Goal: Task Accomplishment & Management: Use online tool/utility

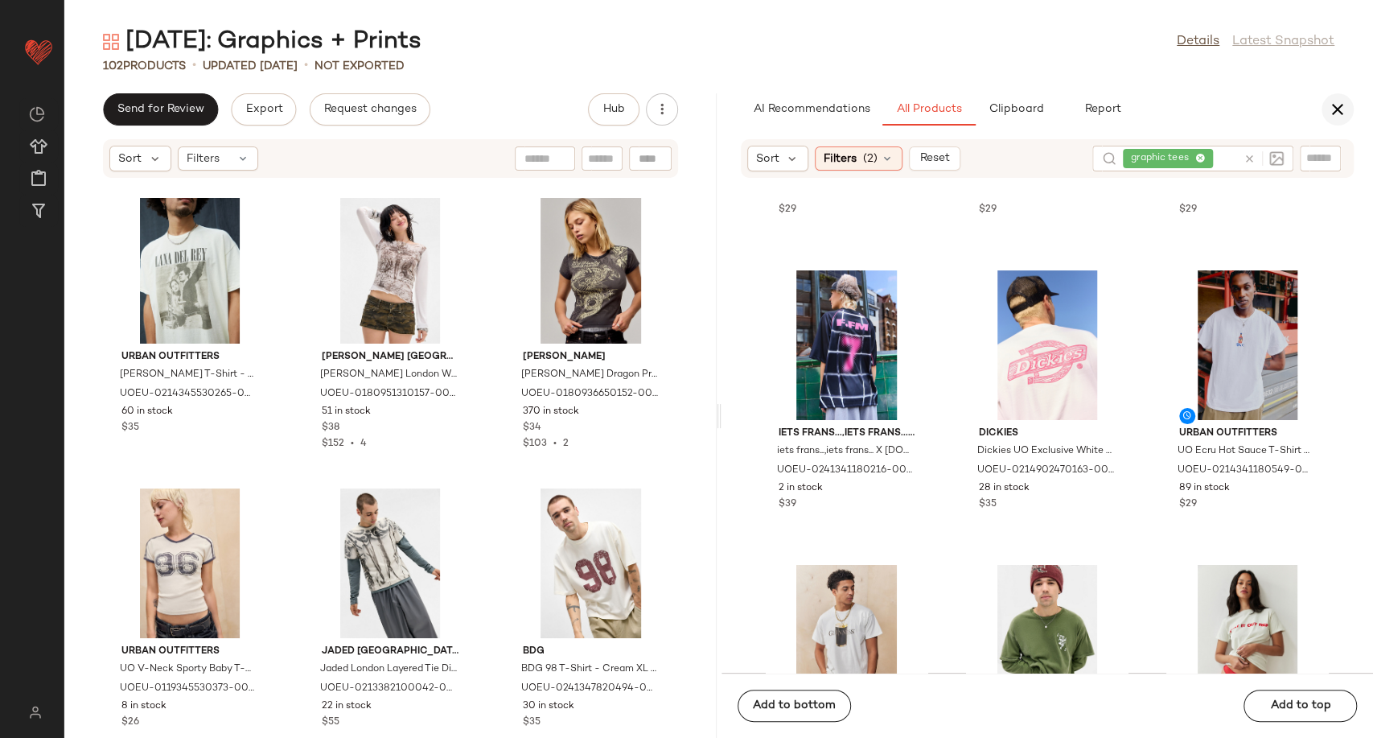
click at [1338, 105] on icon "button" at bounding box center [1337, 109] width 19 height 19
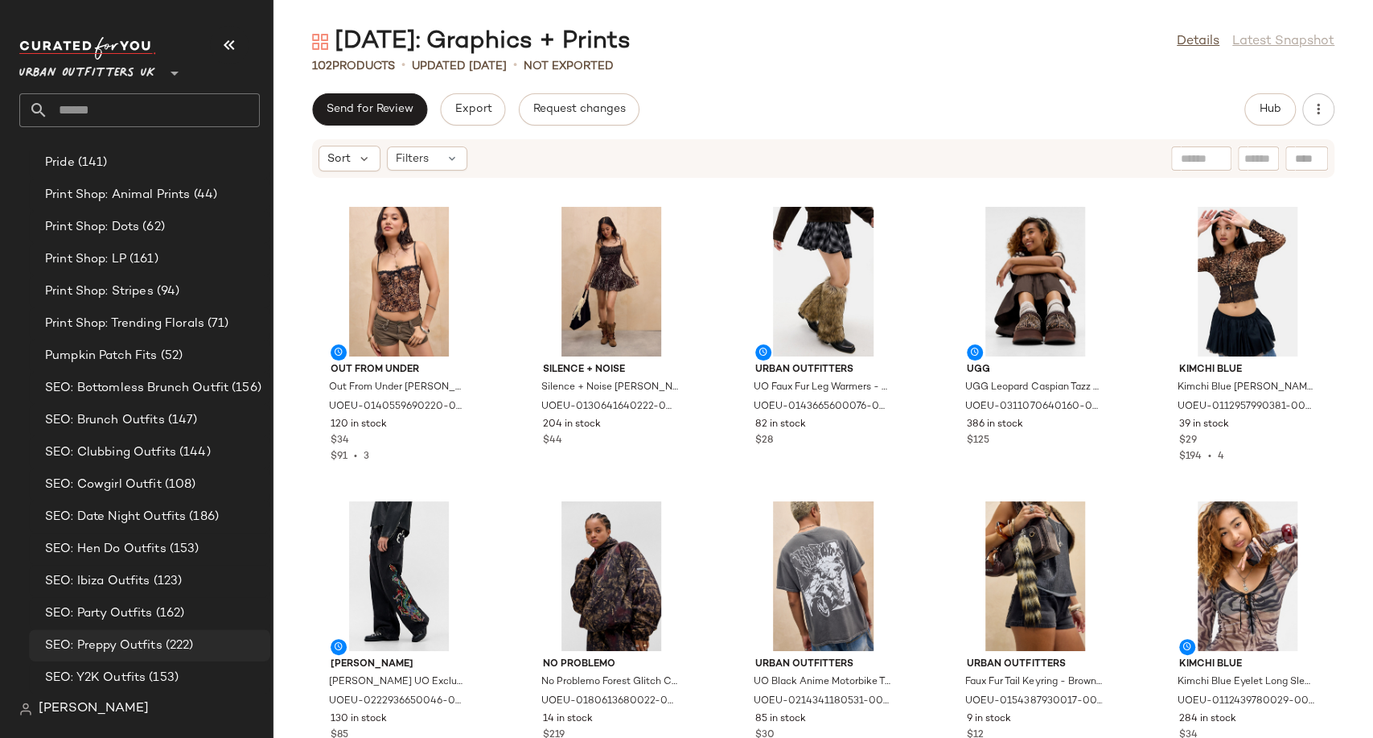
scroll to position [4606, 0]
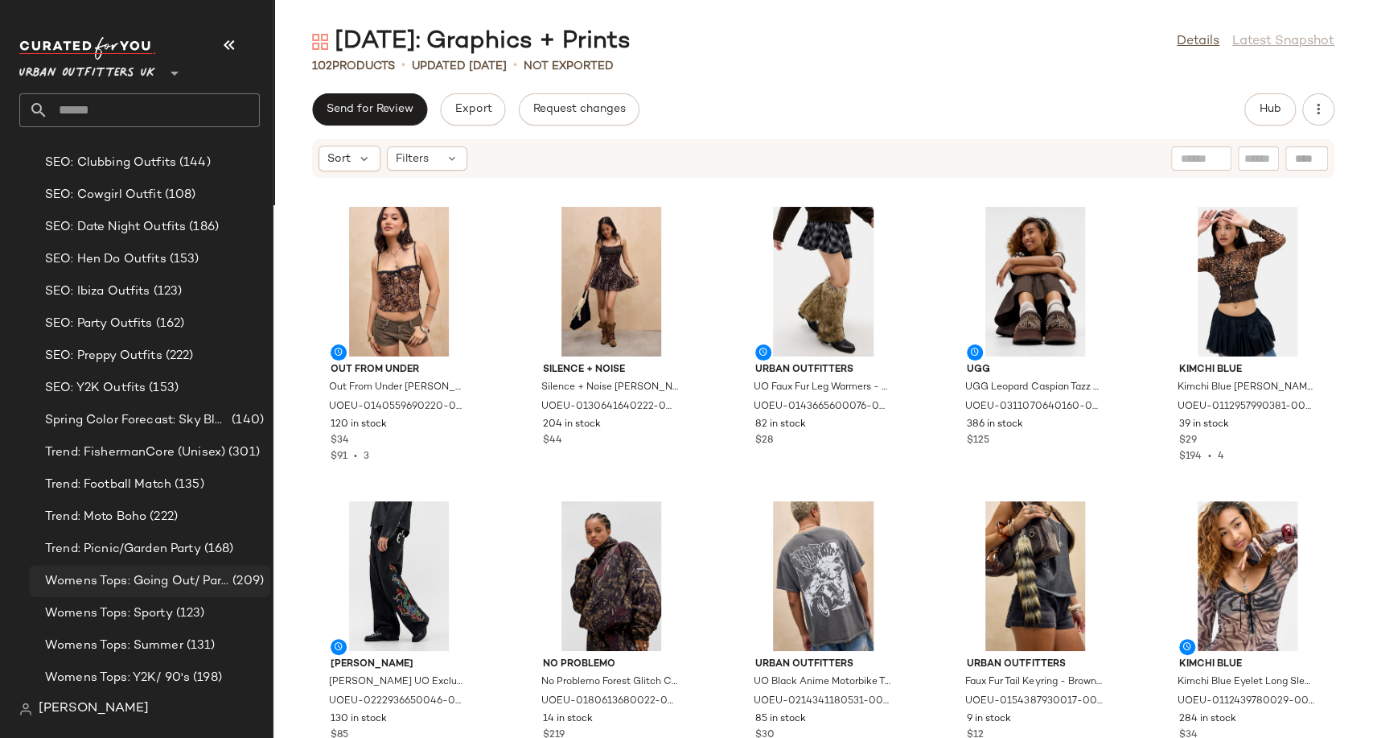
click at [139, 578] on span "Womens Tops: Going Out/ Party" at bounding box center [137, 581] width 184 height 19
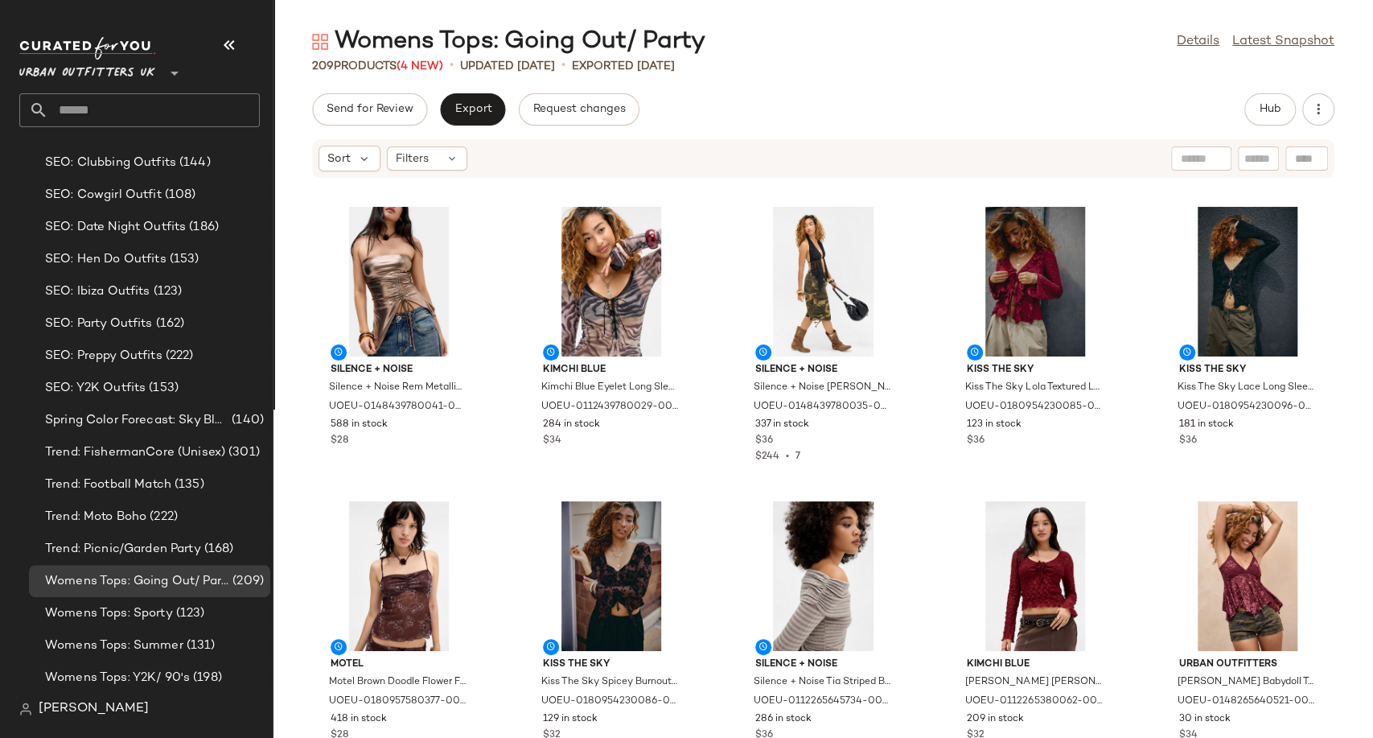
click at [927, 88] on div "Womens Tops: Going Out/ Party Details Latest Snapshot 209 Products (4 New) • up…" at bounding box center [823, 382] width 1100 height 712
click at [224, 52] on icon "button" at bounding box center [229, 44] width 19 height 19
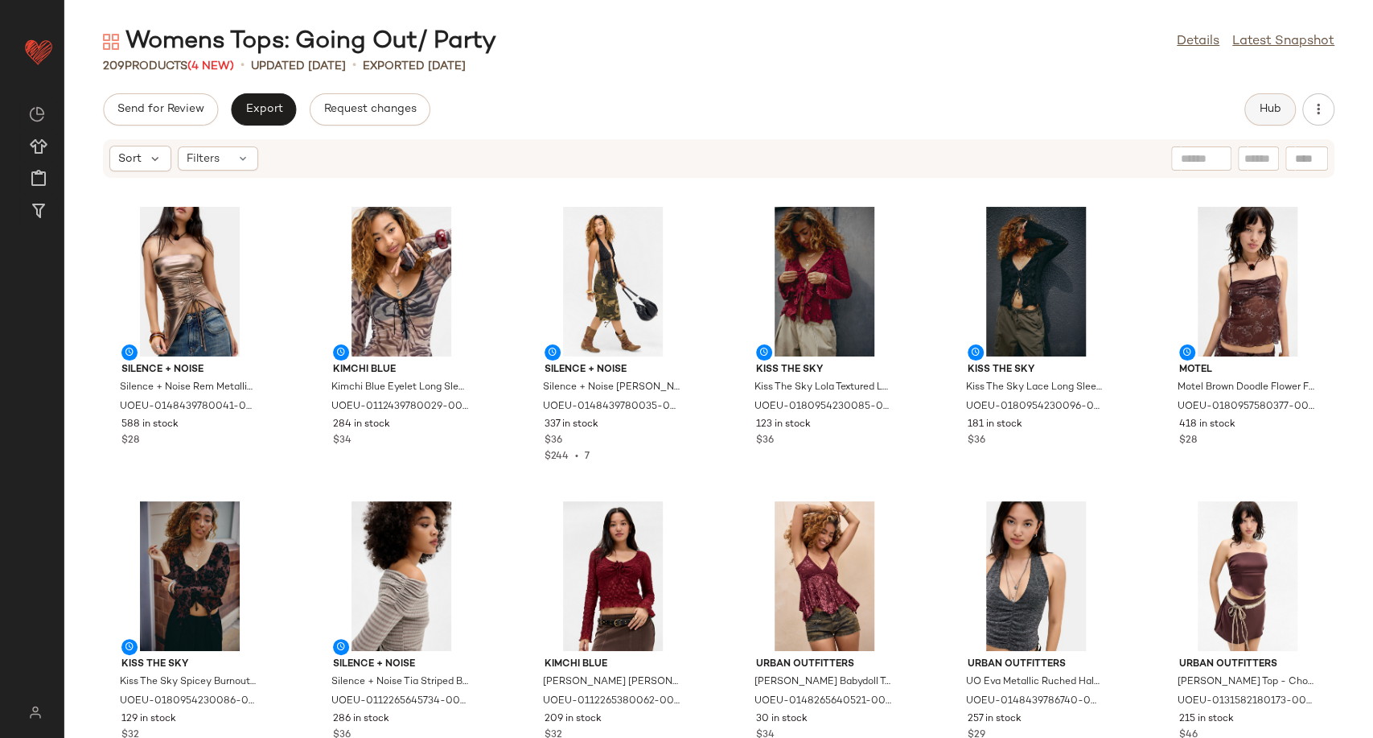
click at [1256, 118] on button "Hub" at bounding box center [1269, 109] width 51 height 32
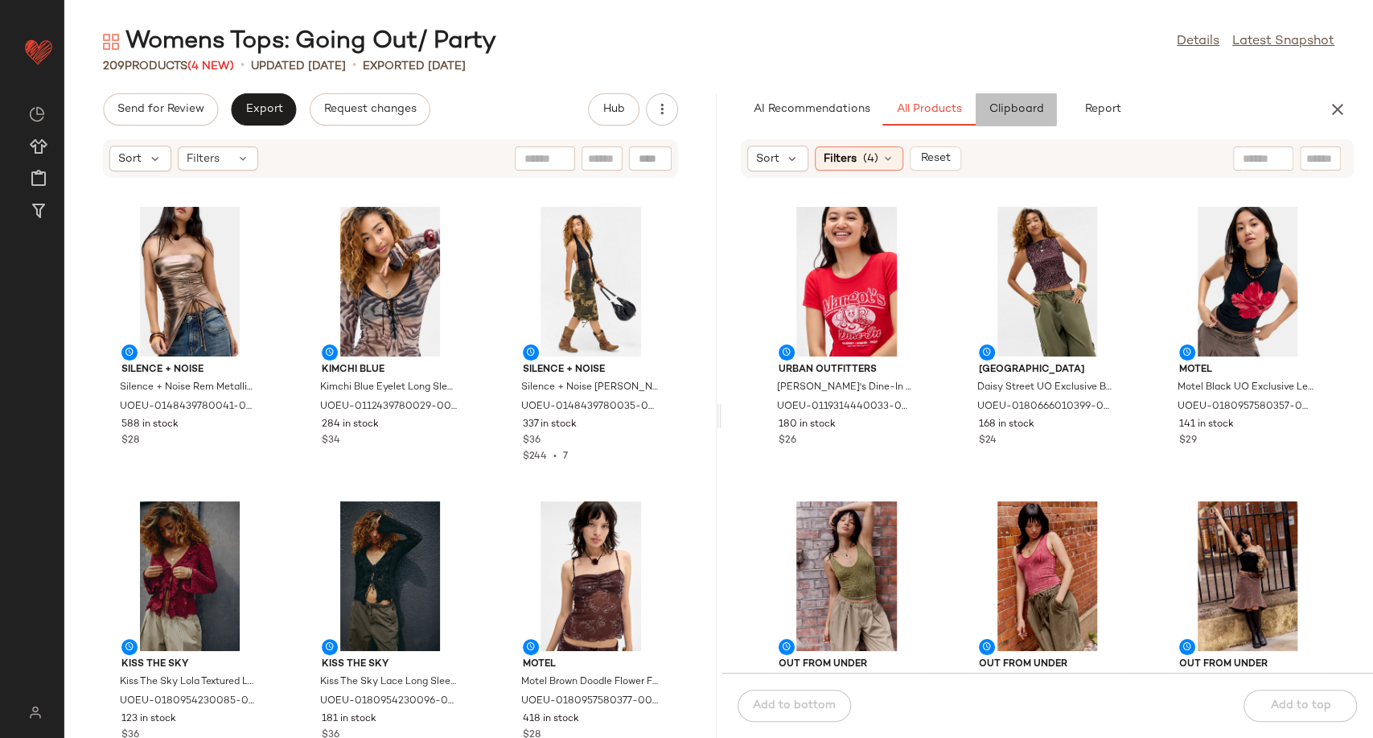
click at [1009, 115] on span "Clipboard" at bounding box center [1016, 109] width 56 height 13
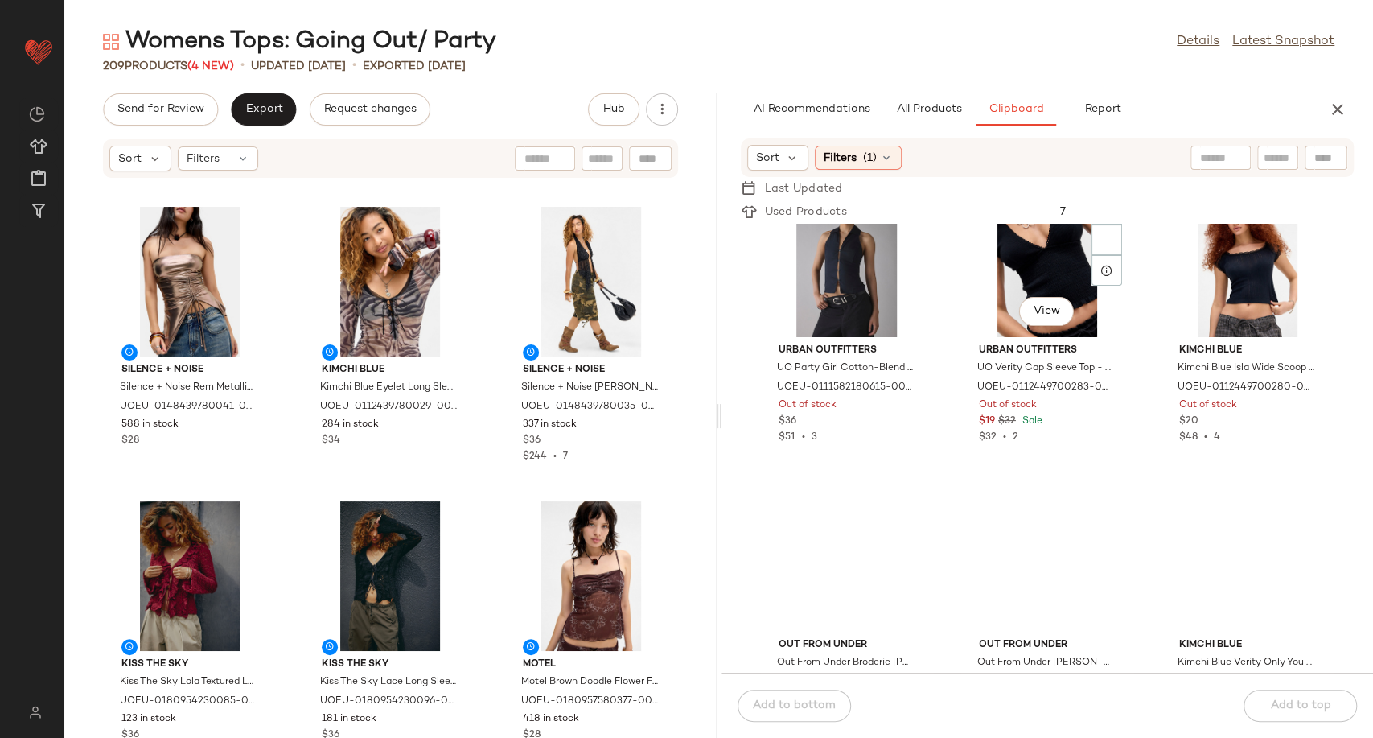
scroll to position [370, 0]
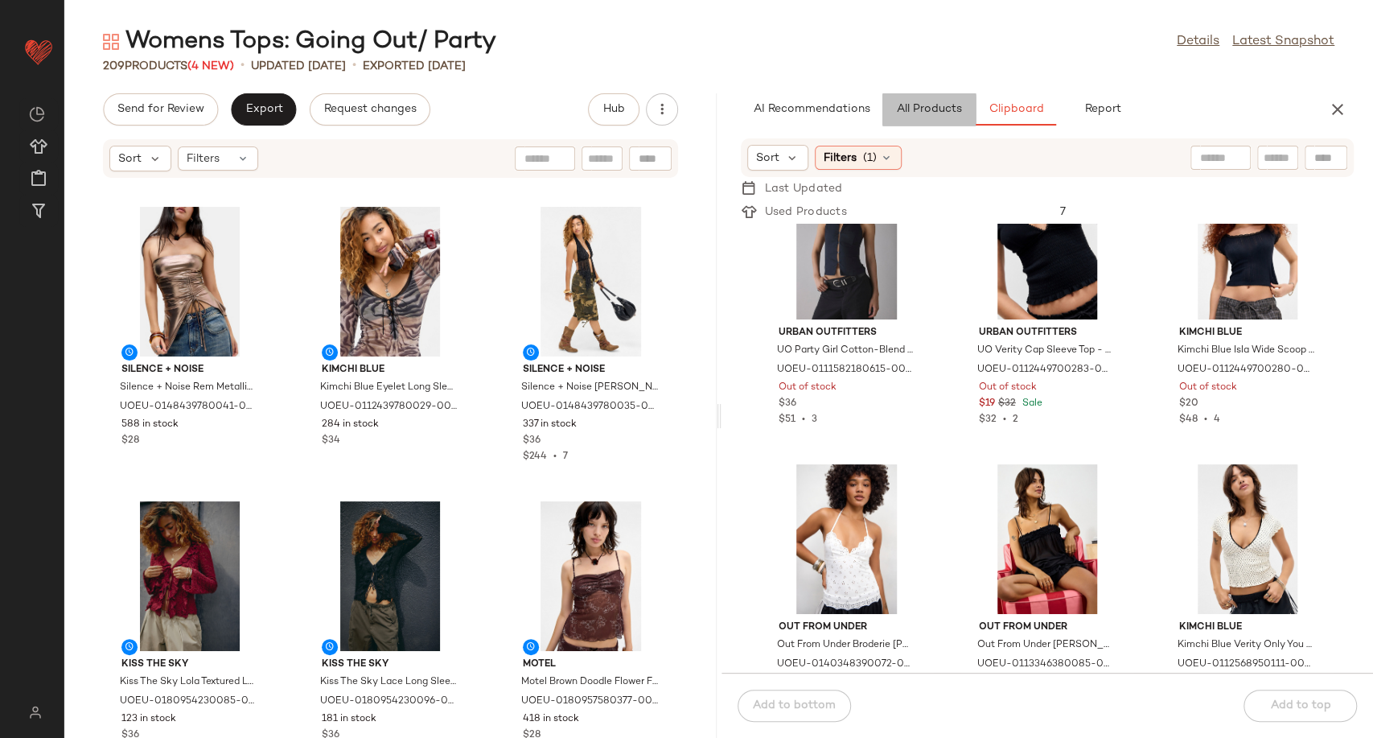
click at [903, 110] on span "All Products" at bounding box center [928, 109] width 66 height 13
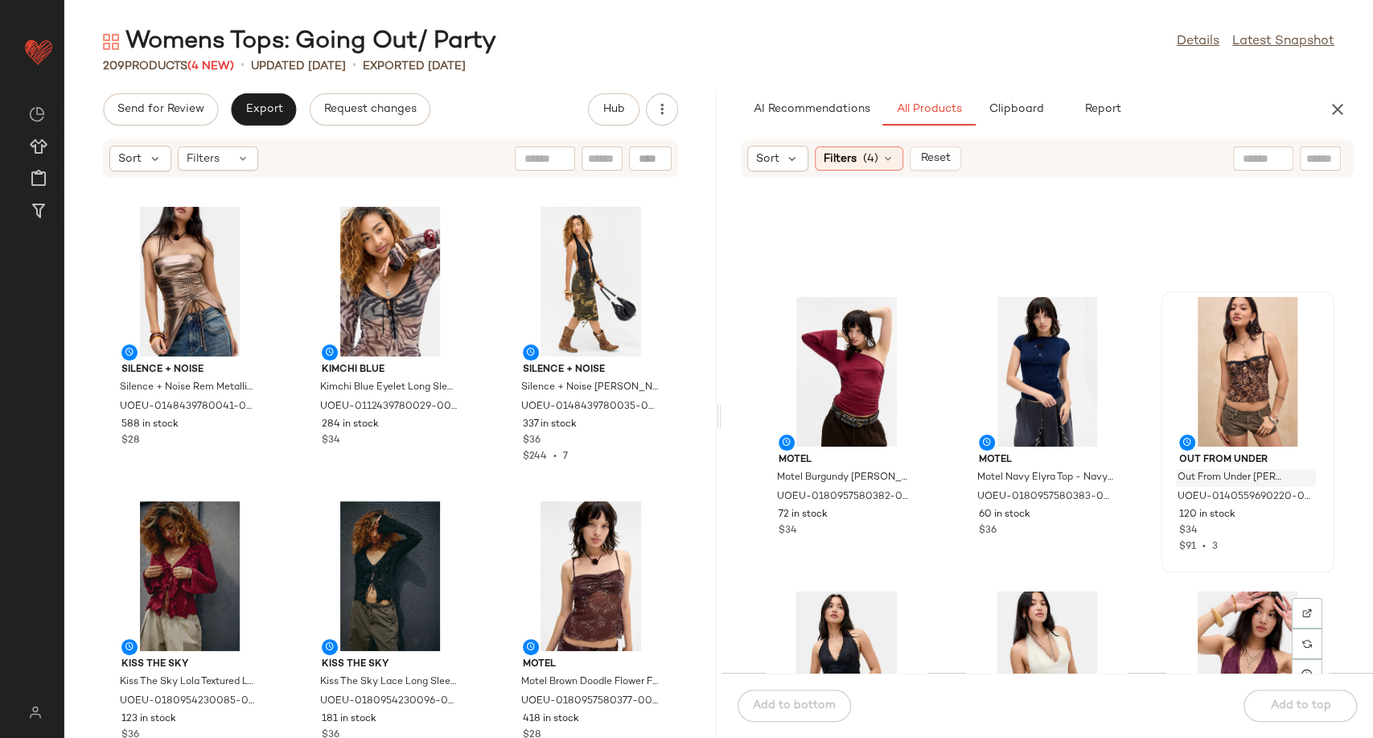
scroll to position [3409, 0]
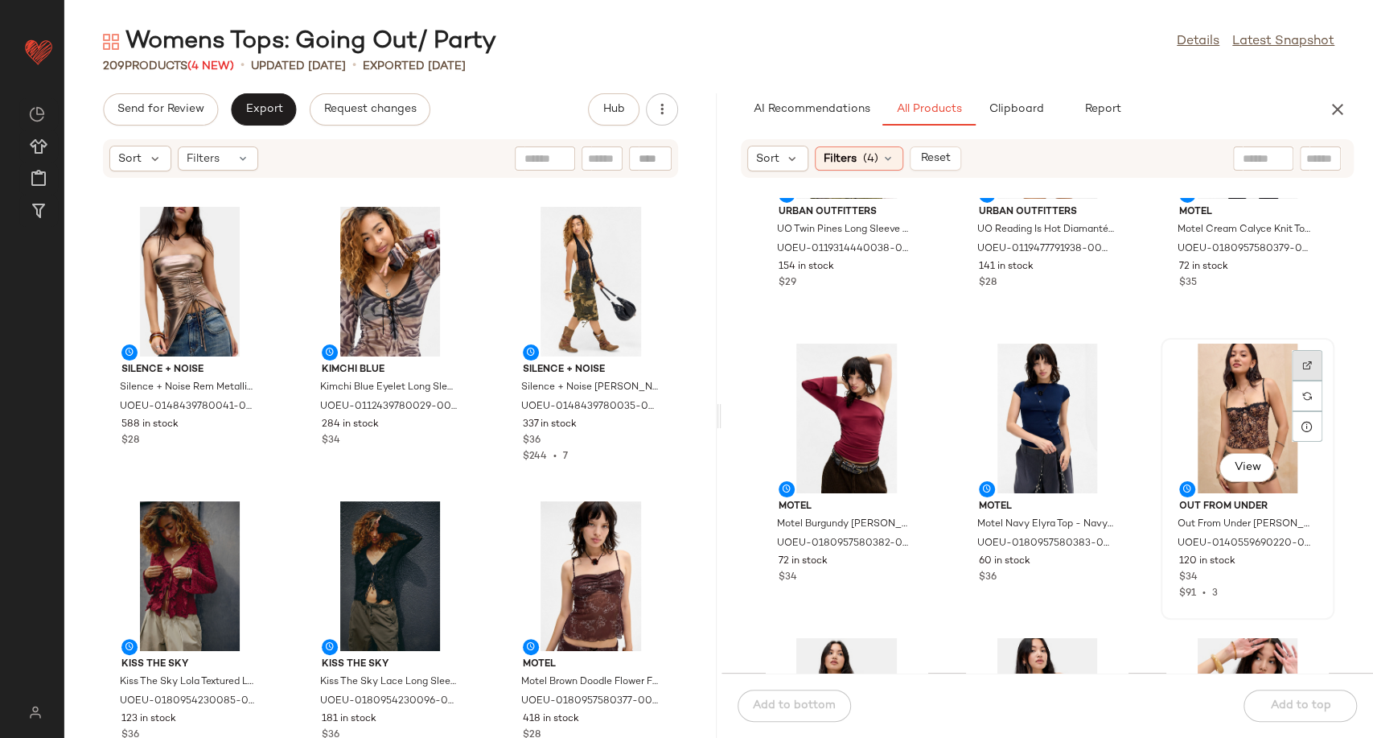
click at [1292, 380] on div at bounding box center [1307, 395] width 31 height 31
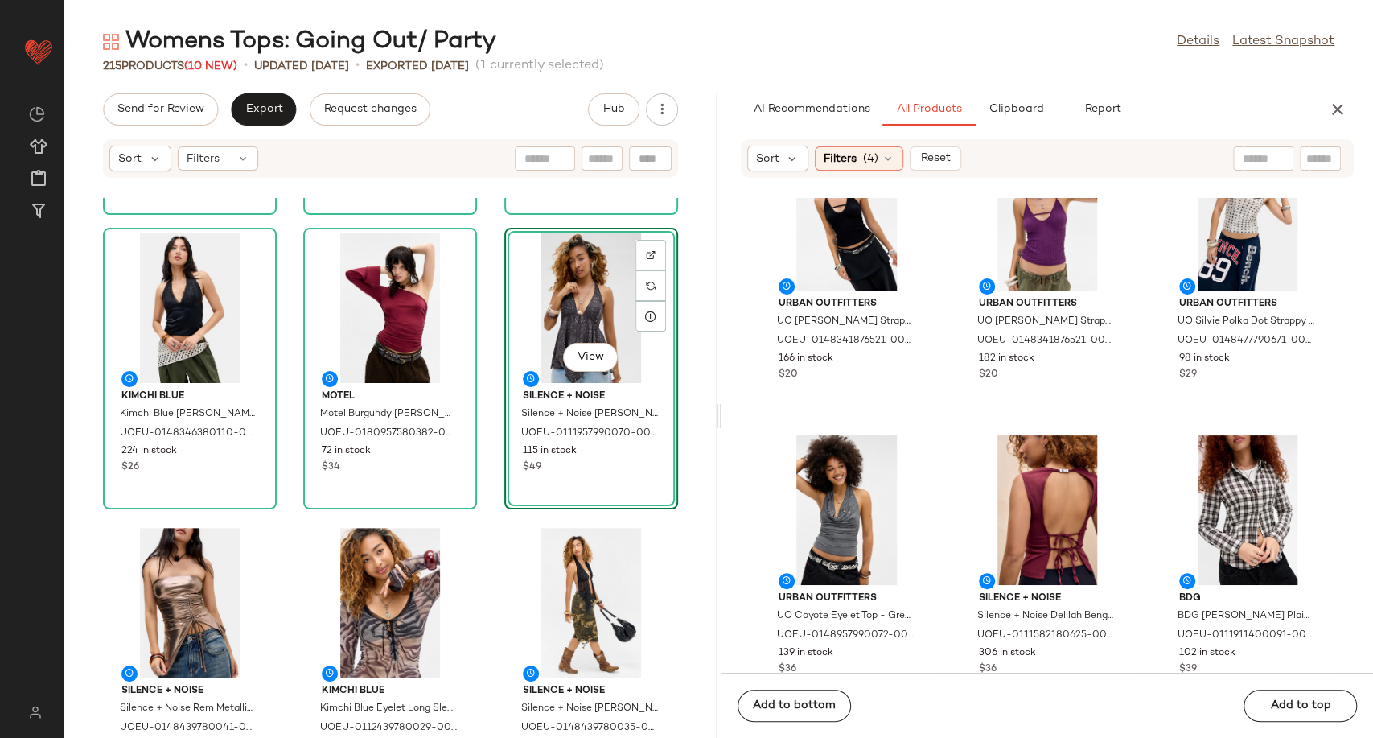
scroll to position [1264, 0]
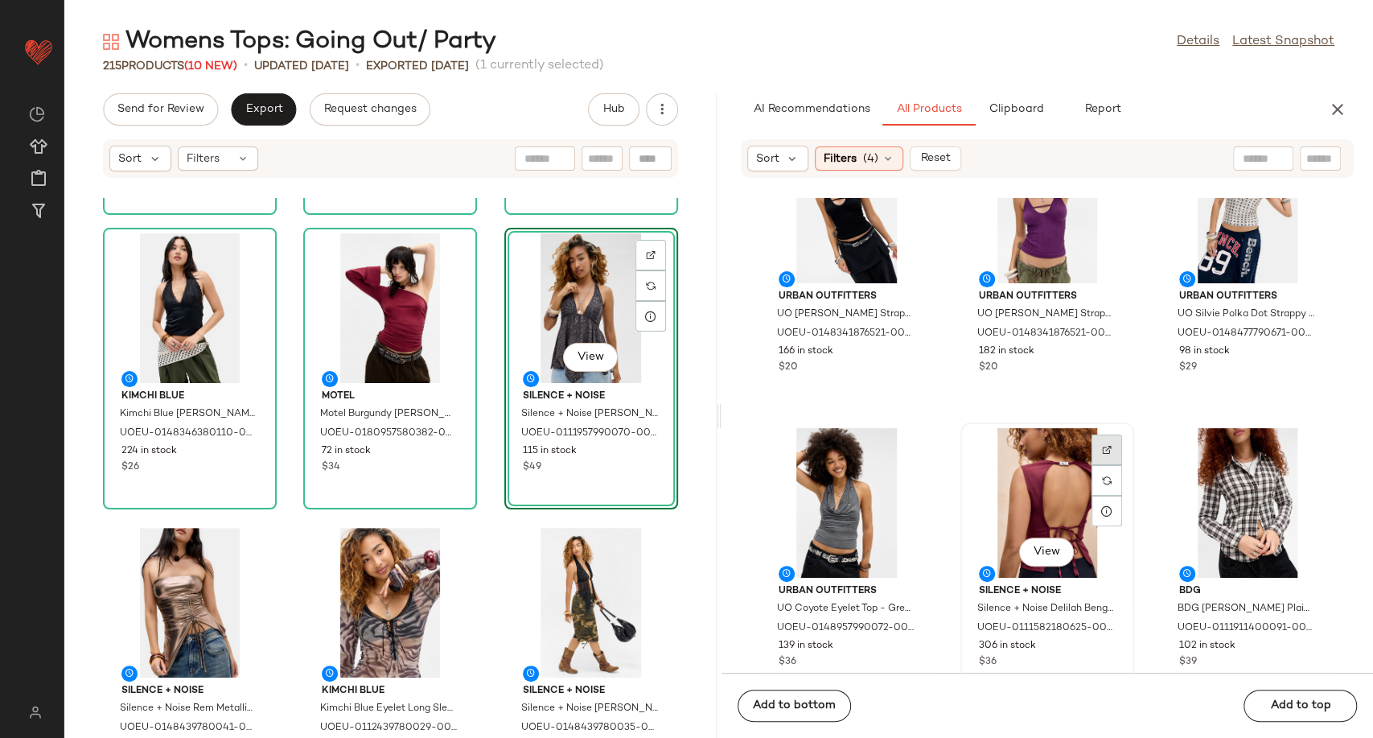
click at [1102, 450] on img at bounding box center [1107, 450] width 10 height 10
click at [474, 505] on div "Out From Under Out From Under Jenni Underwire Lace Cami Top - Brown L at Urban …" at bounding box center [390, 468] width 652 height 540
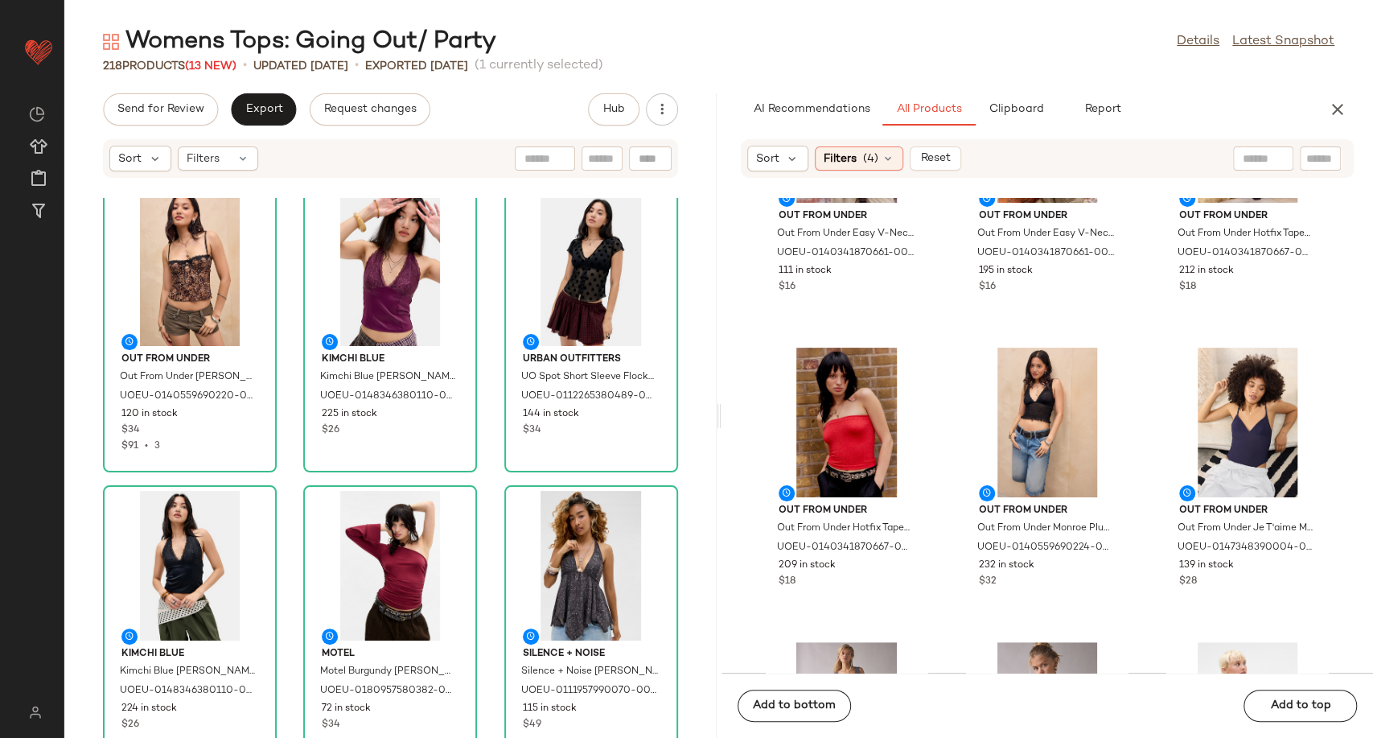
scroll to position [0, 0]
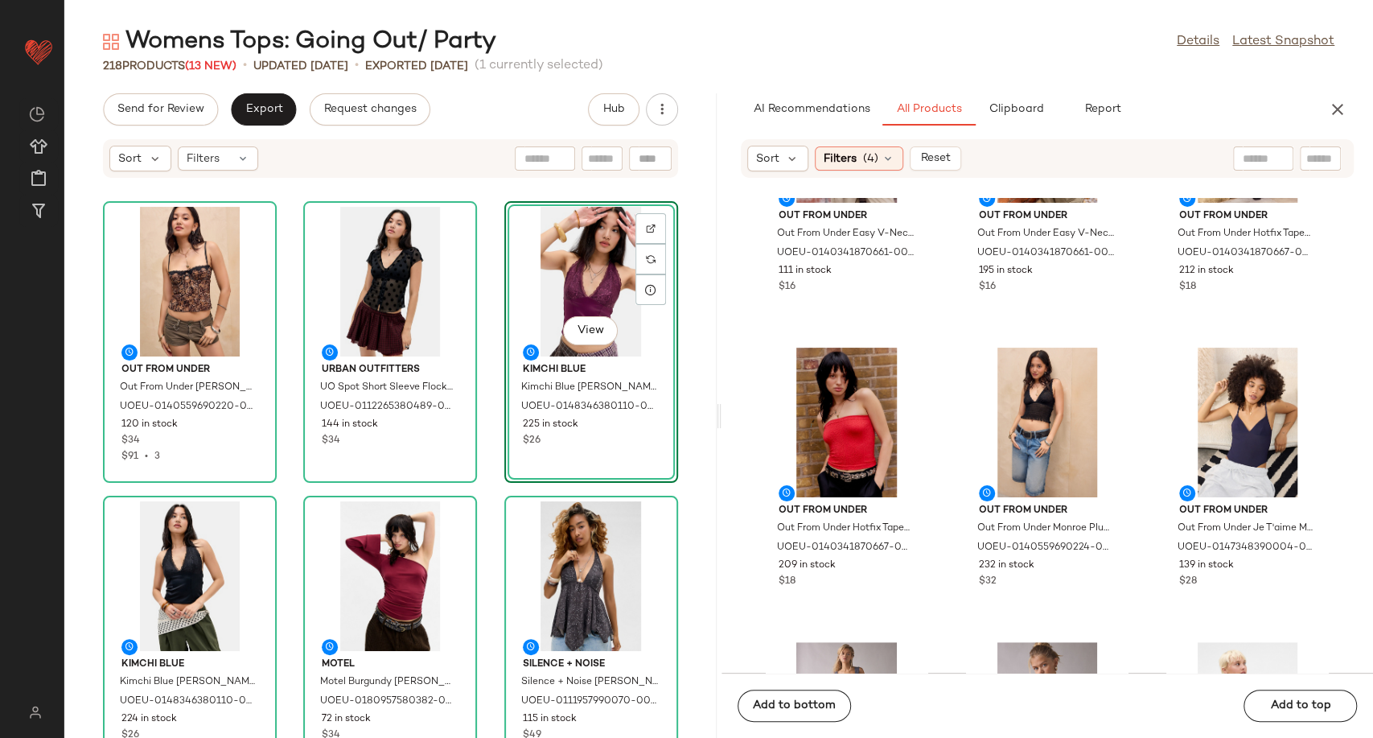
click at [492, 473] on div "Out From Under Out From Under Jenni Underwire Lace Cami Top - Brown L at Urban …" at bounding box center [390, 468] width 652 height 540
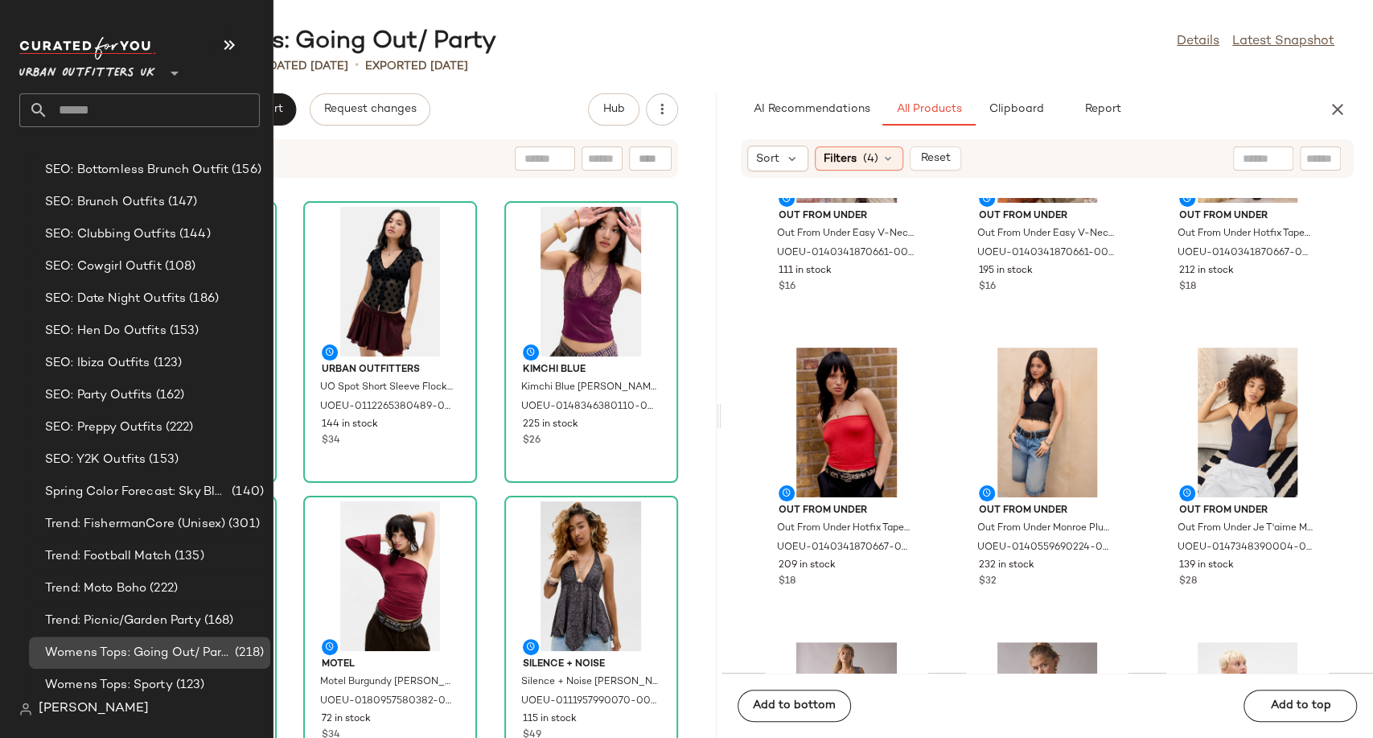
scroll to position [4606, 0]
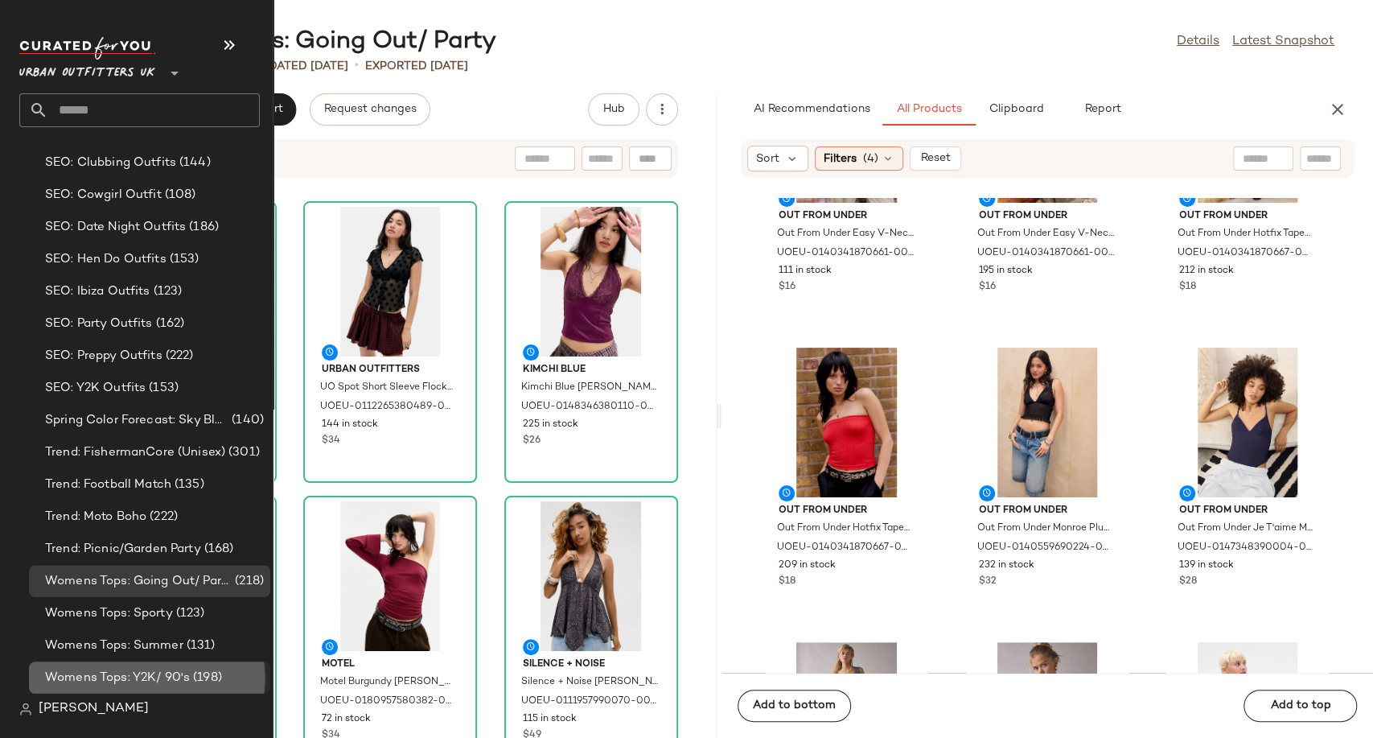
click at [175, 677] on span "Womens Tops: Y2K/ 90's" at bounding box center [117, 677] width 145 height 19
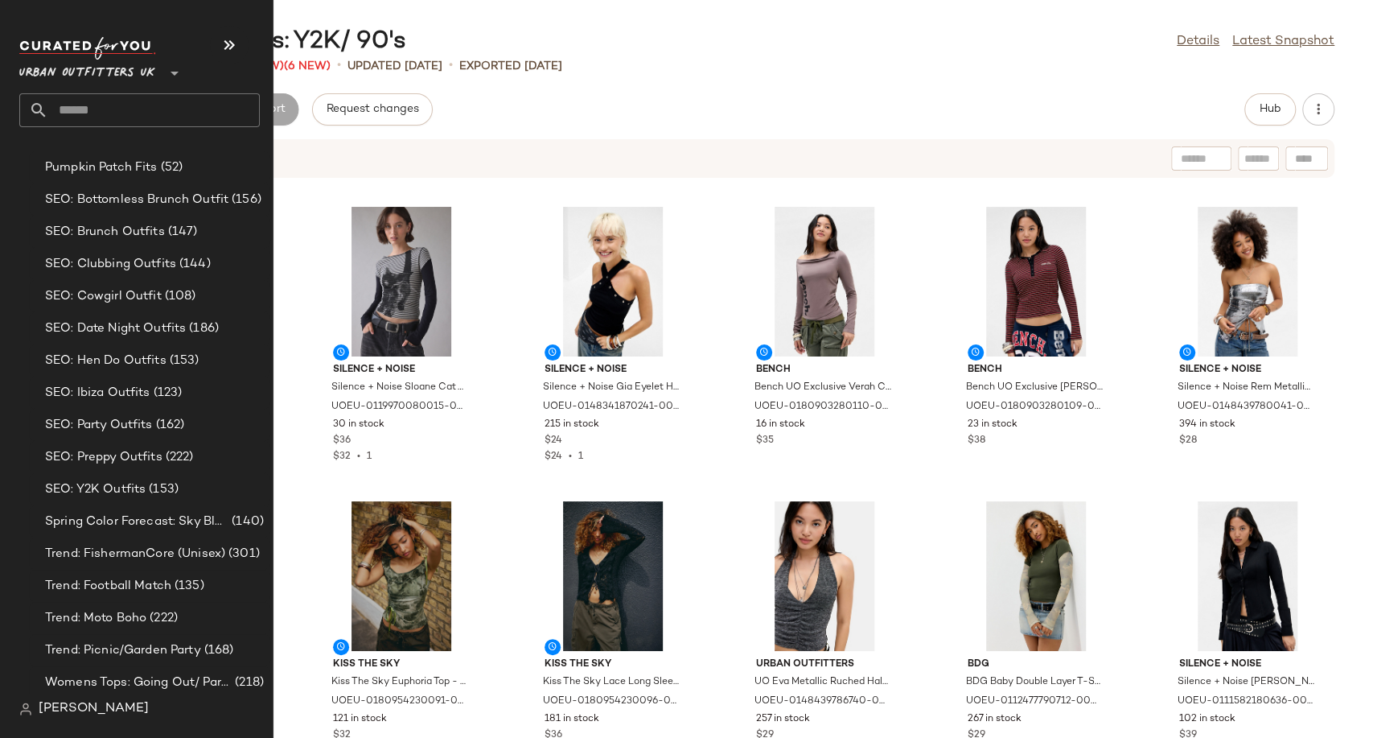
scroll to position [4606, 0]
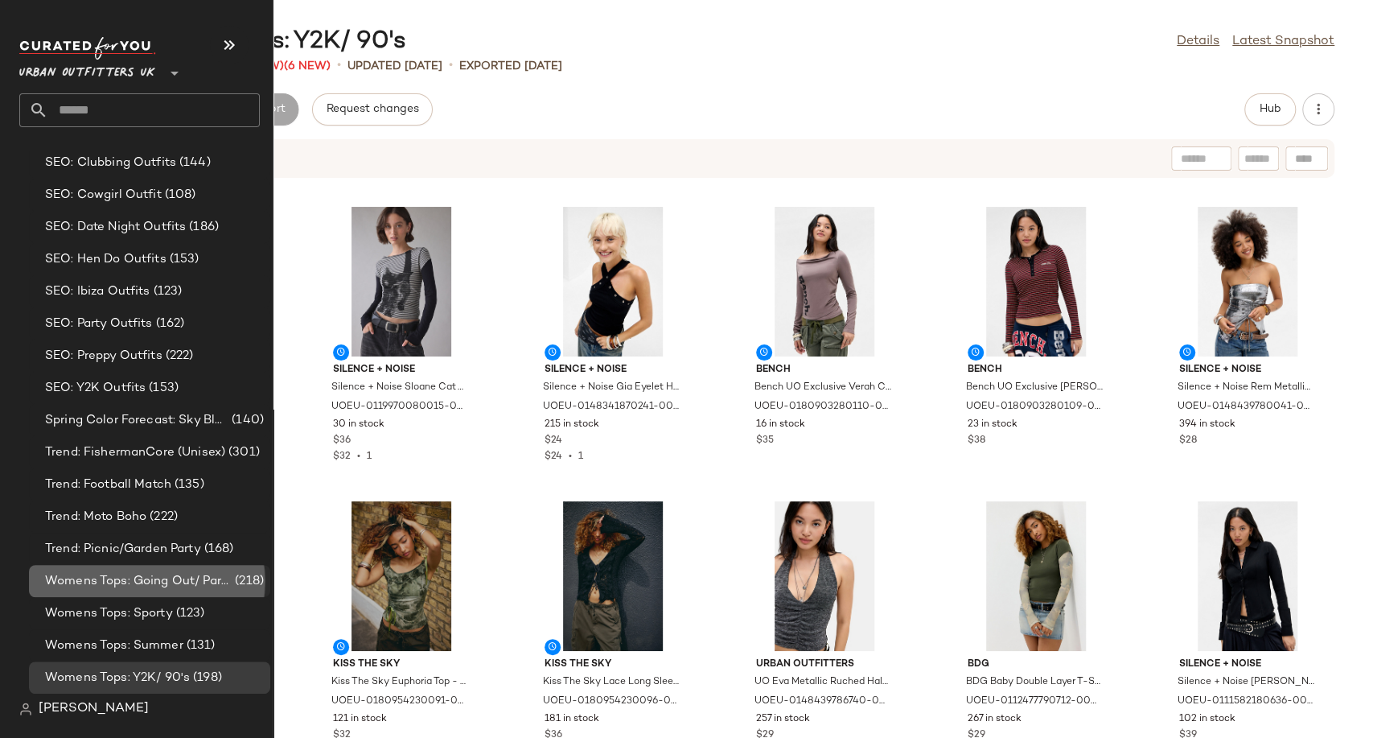
click at [138, 578] on span "Womens Tops: Going Out/ Party" at bounding box center [138, 581] width 187 height 19
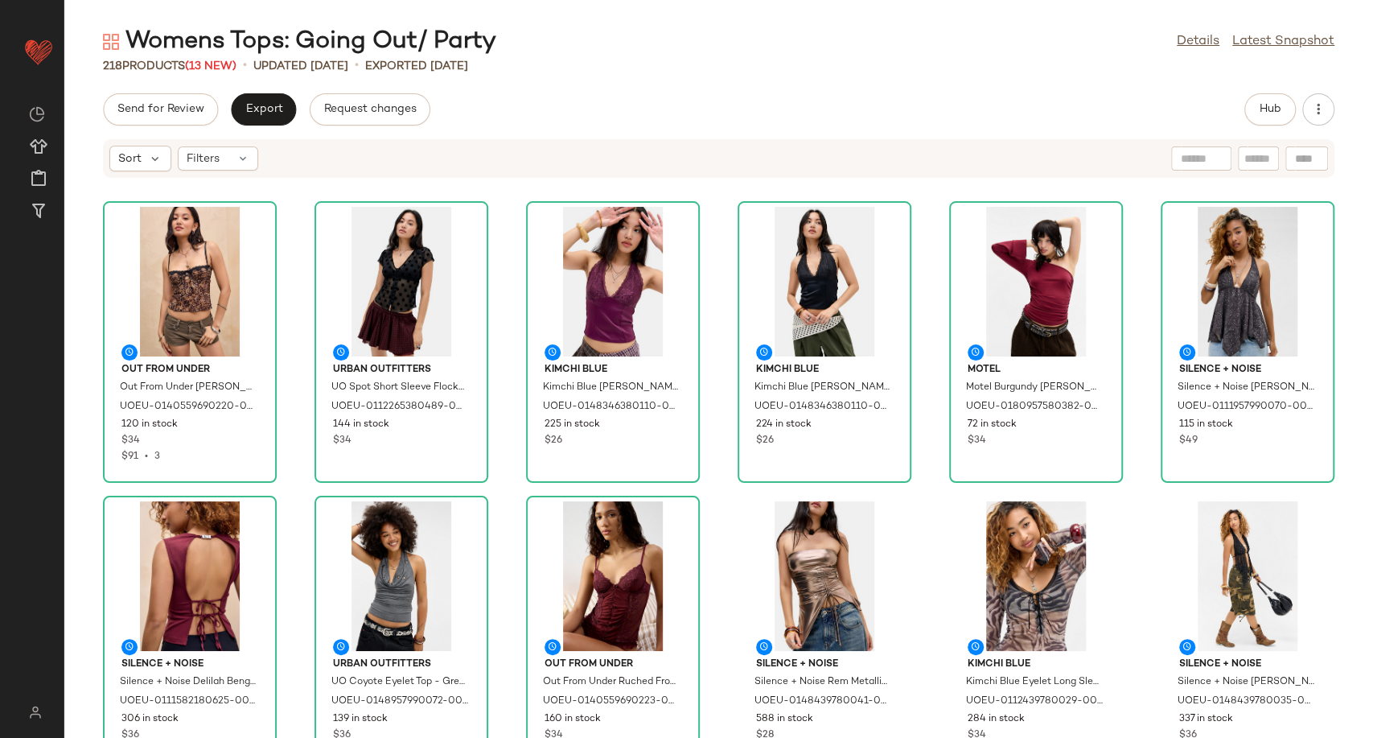
click at [578, 75] on div "Womens Tops: Going Out/ Party Details Latest Snapshot 218 Products (13 New) • u…" at bounding box center [718, 382] width 1309 height 712
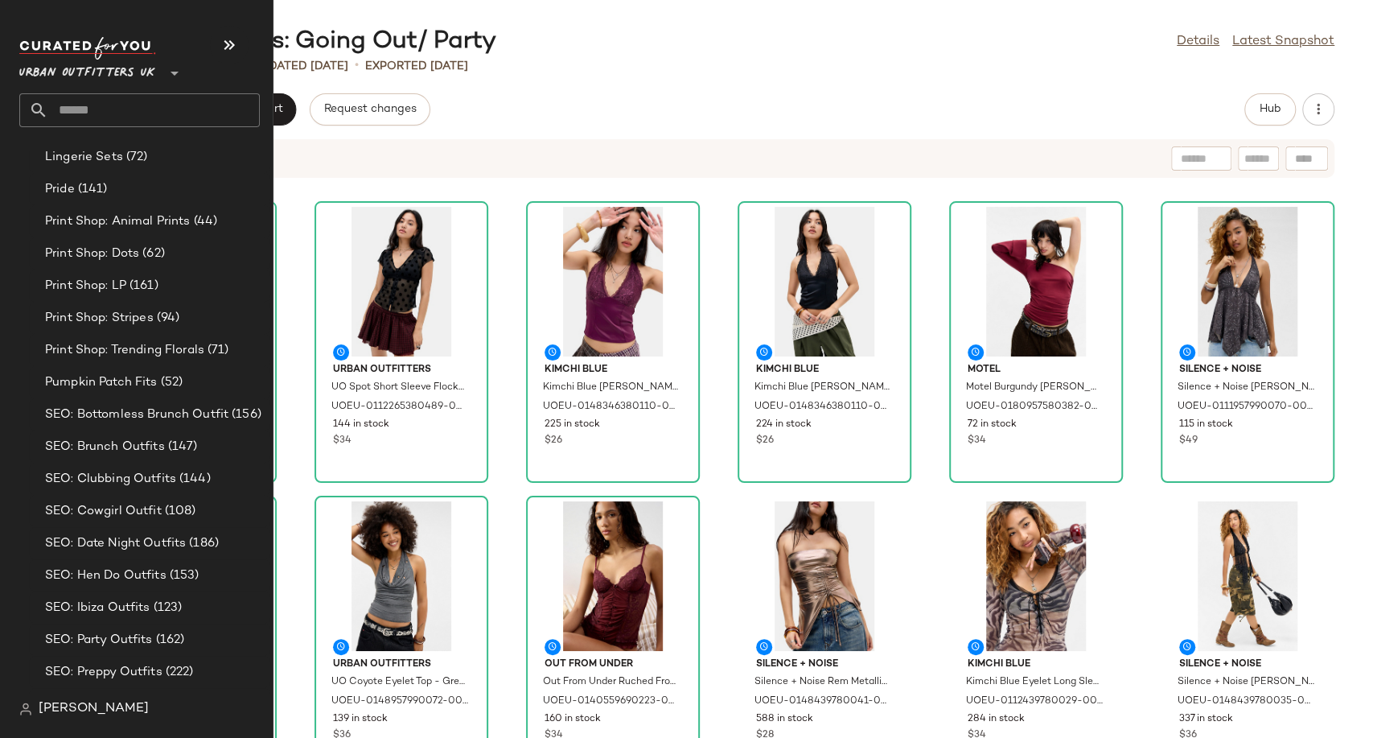
scroll to position [4606, 0]
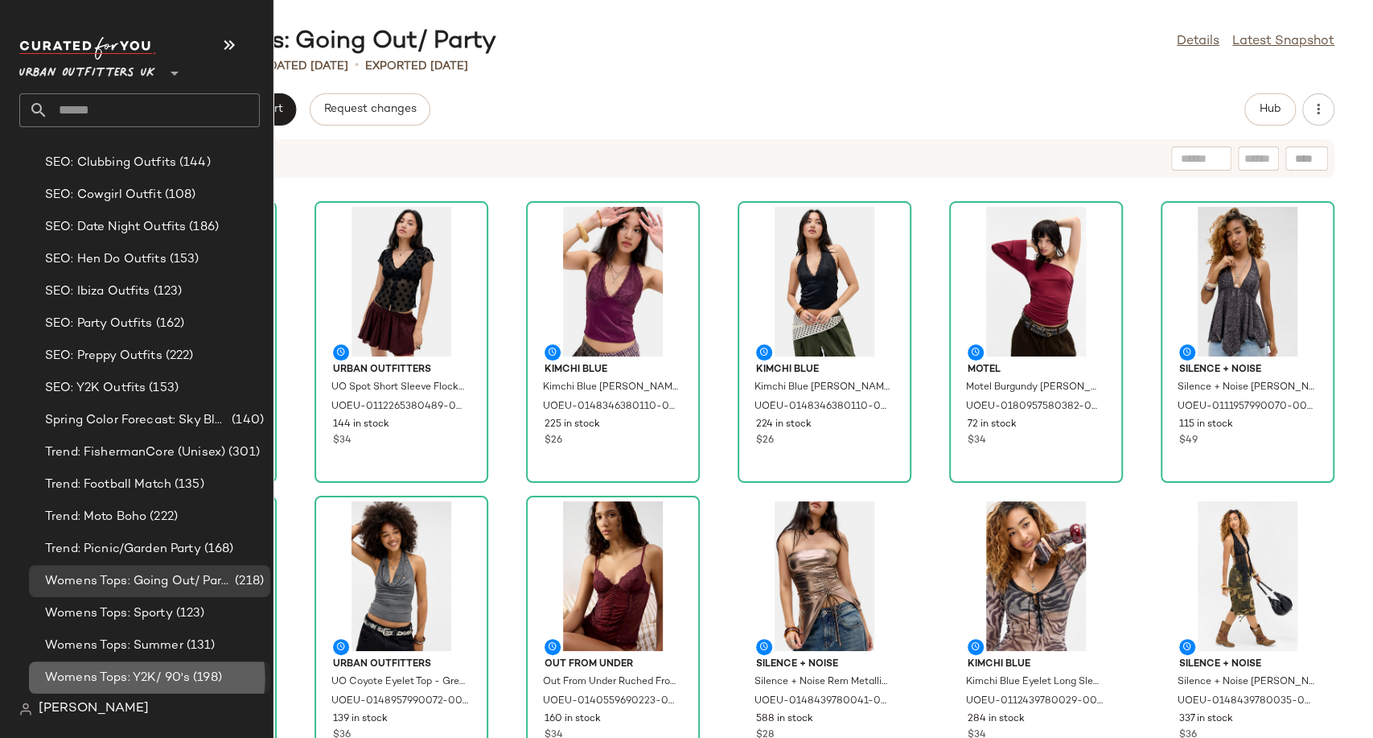
click at [128, 672] on span "Womens Tops: Y2K/ 90's" at bounding box center [117, 677] width 145 height 19
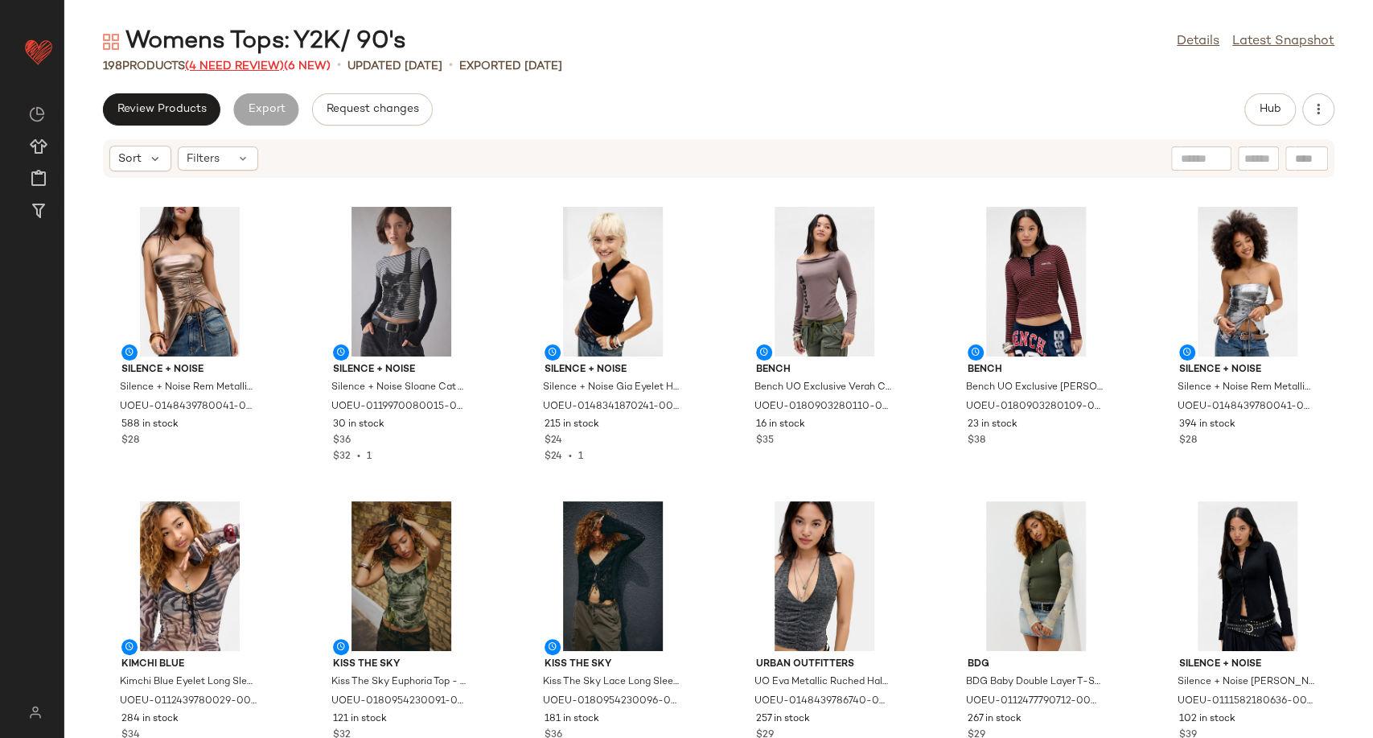
click at [255, 63] on span "(4 Need Review)" at bounding box center [234, 66] width 99 height 12
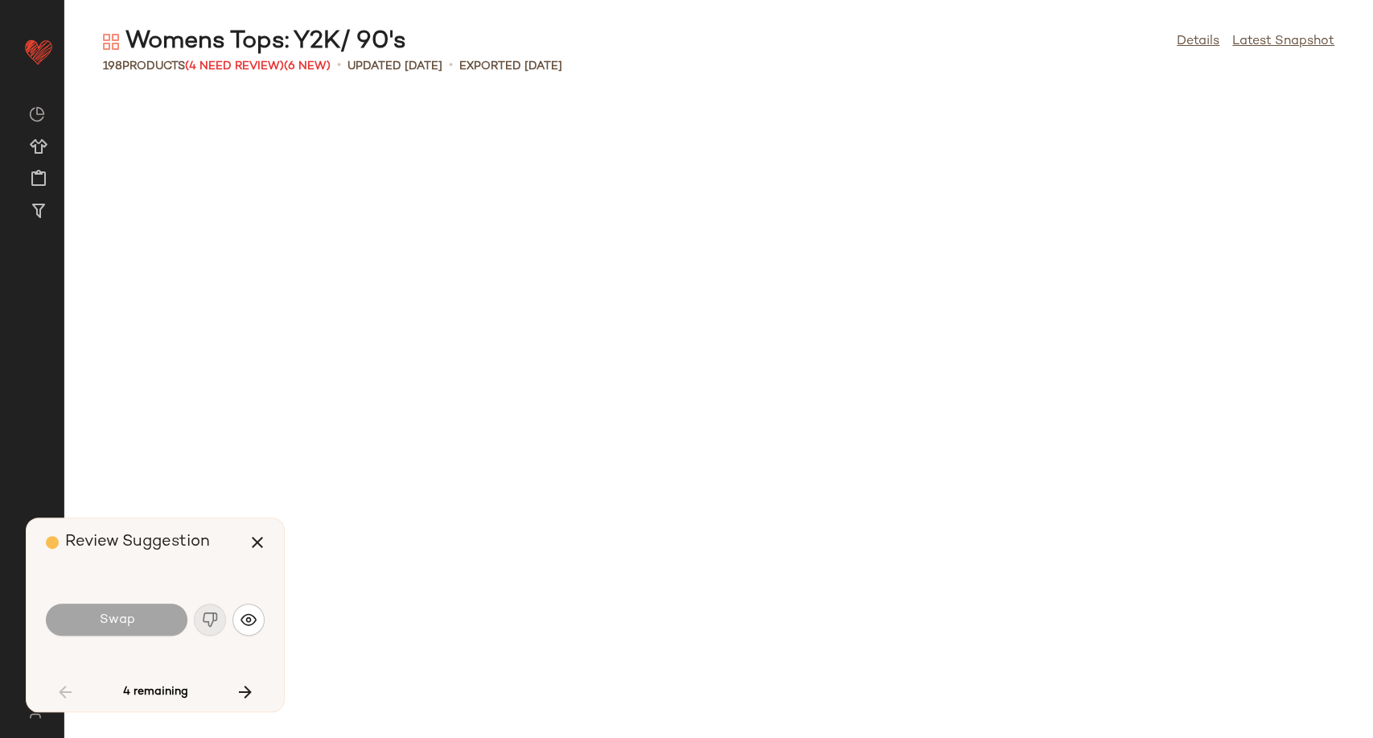
scroll to position [2355, 0]
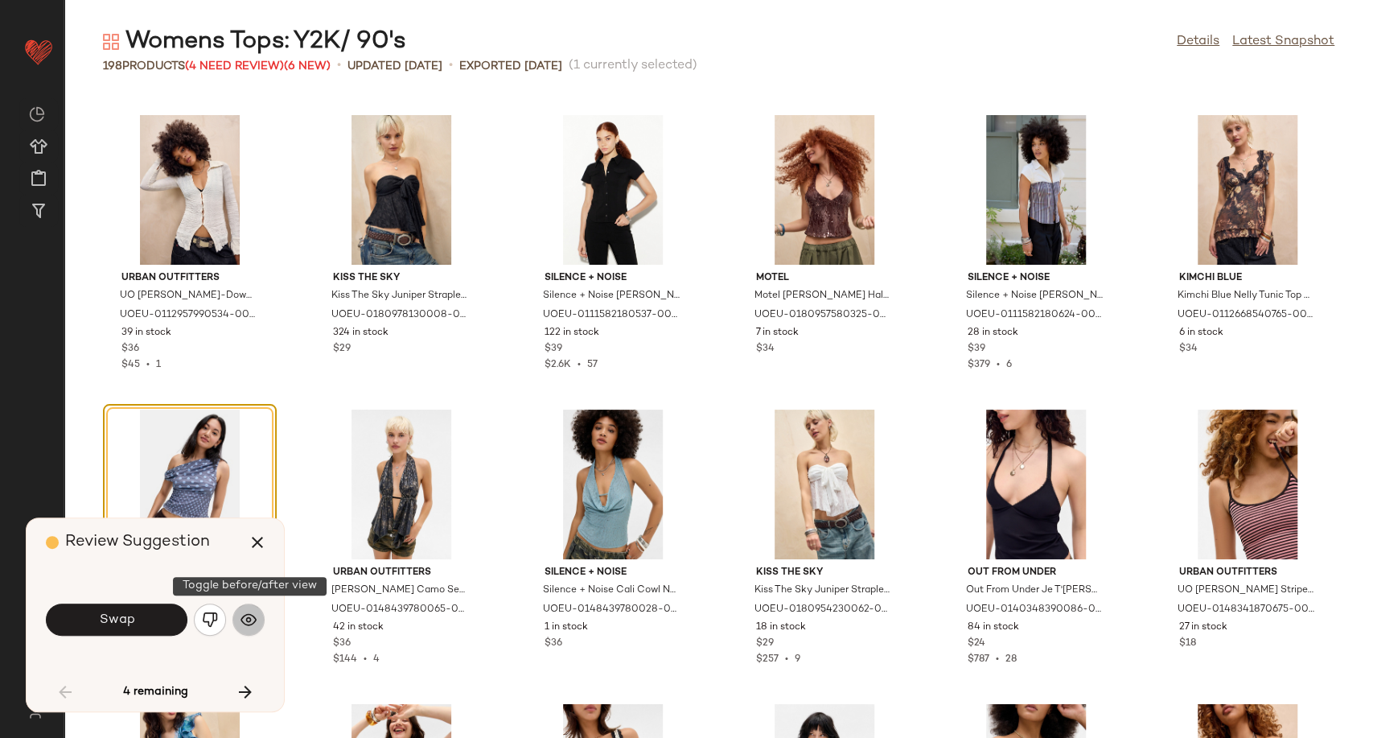
click at [254, 613] on img "button" at bounding box center [249, 619] width 16 height 16
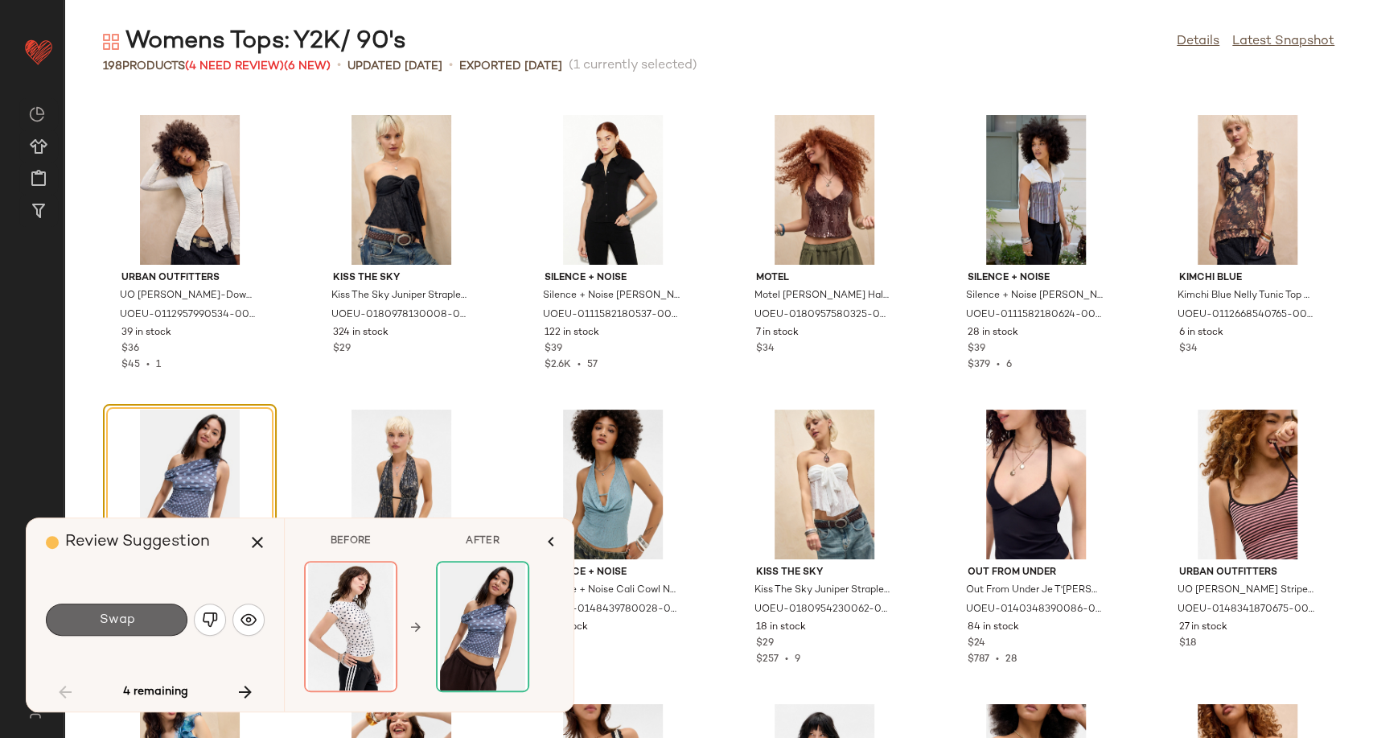
click at [154, 623] on button "Swap" at bounding box center [117, 619] width 142 height 32
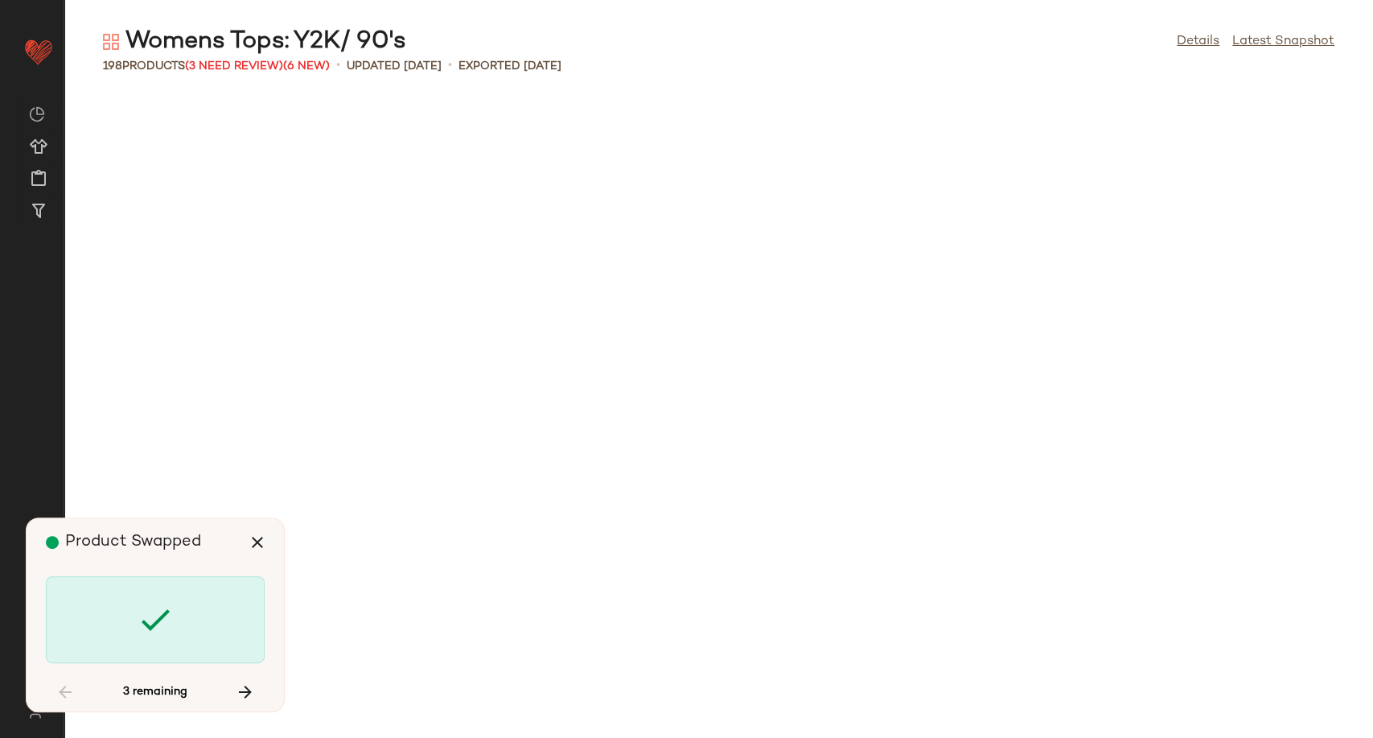
scroll to position [5299, 0]
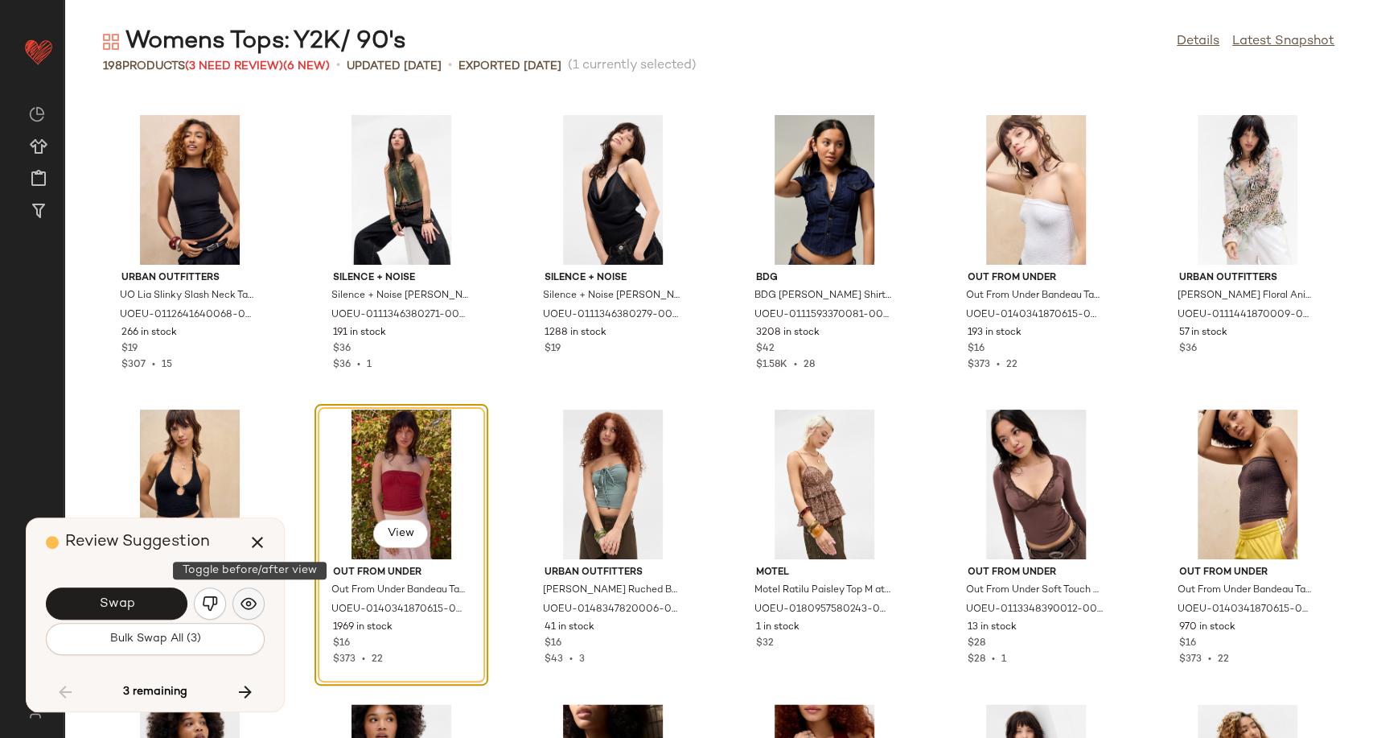
click at [250, 604] on img "button" at bounding box center [249, 603] width 16 height 16
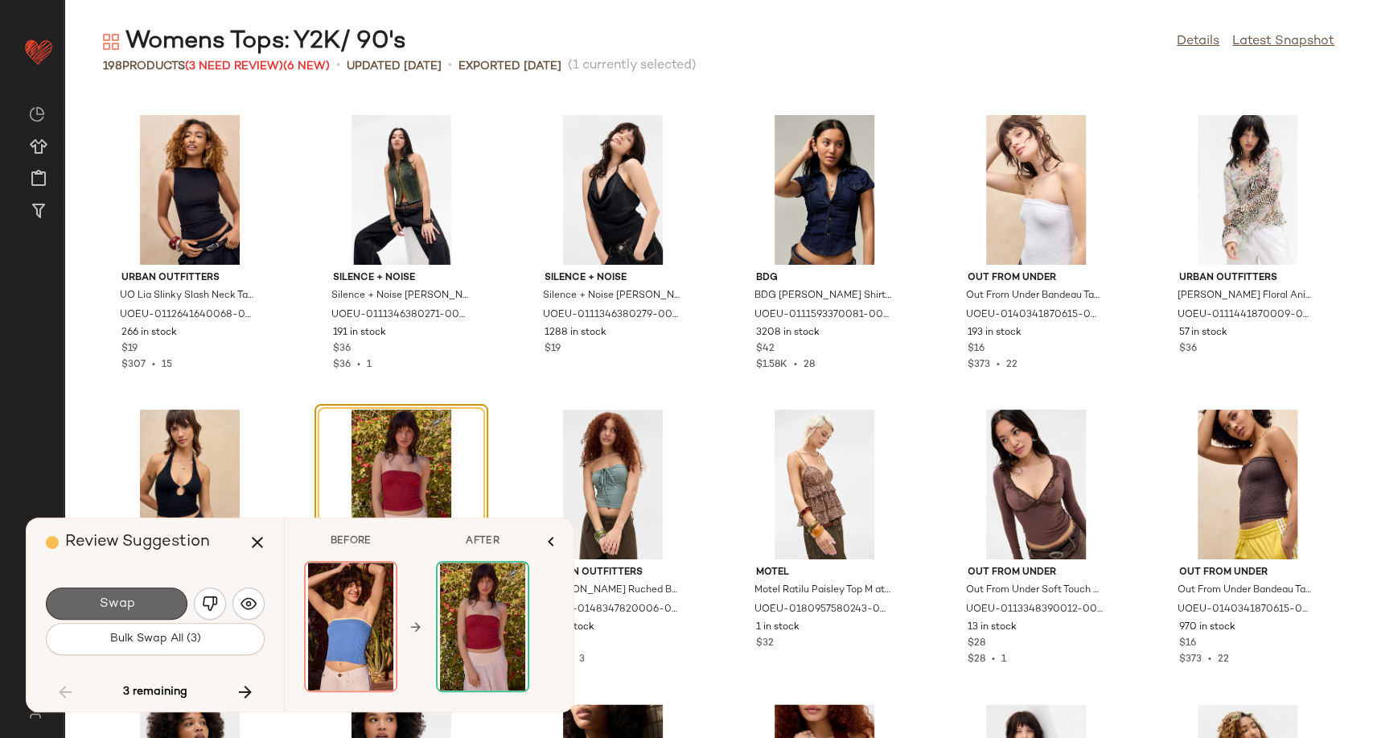
click at [145, 613] on button "Swap" at bounding box center [117, 603] width 142 height 32
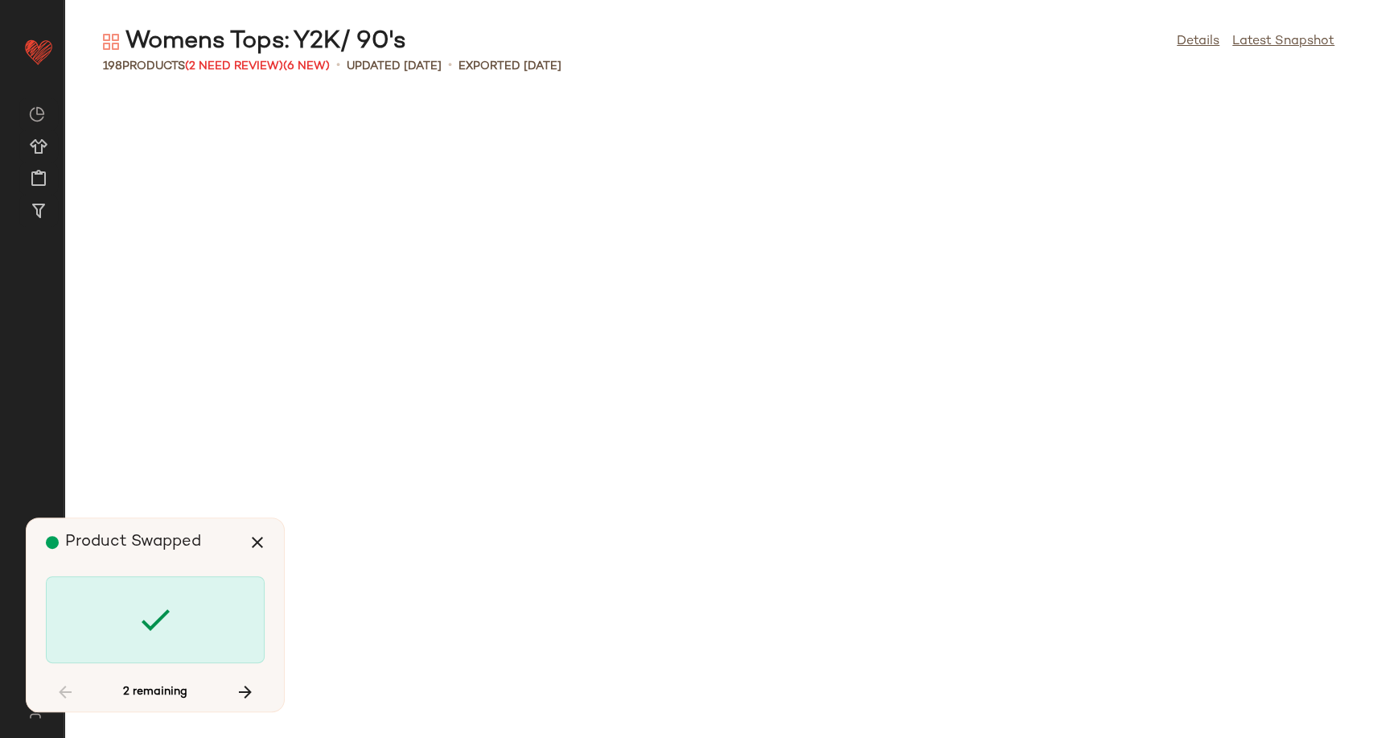
scroll to position [6770, 0]
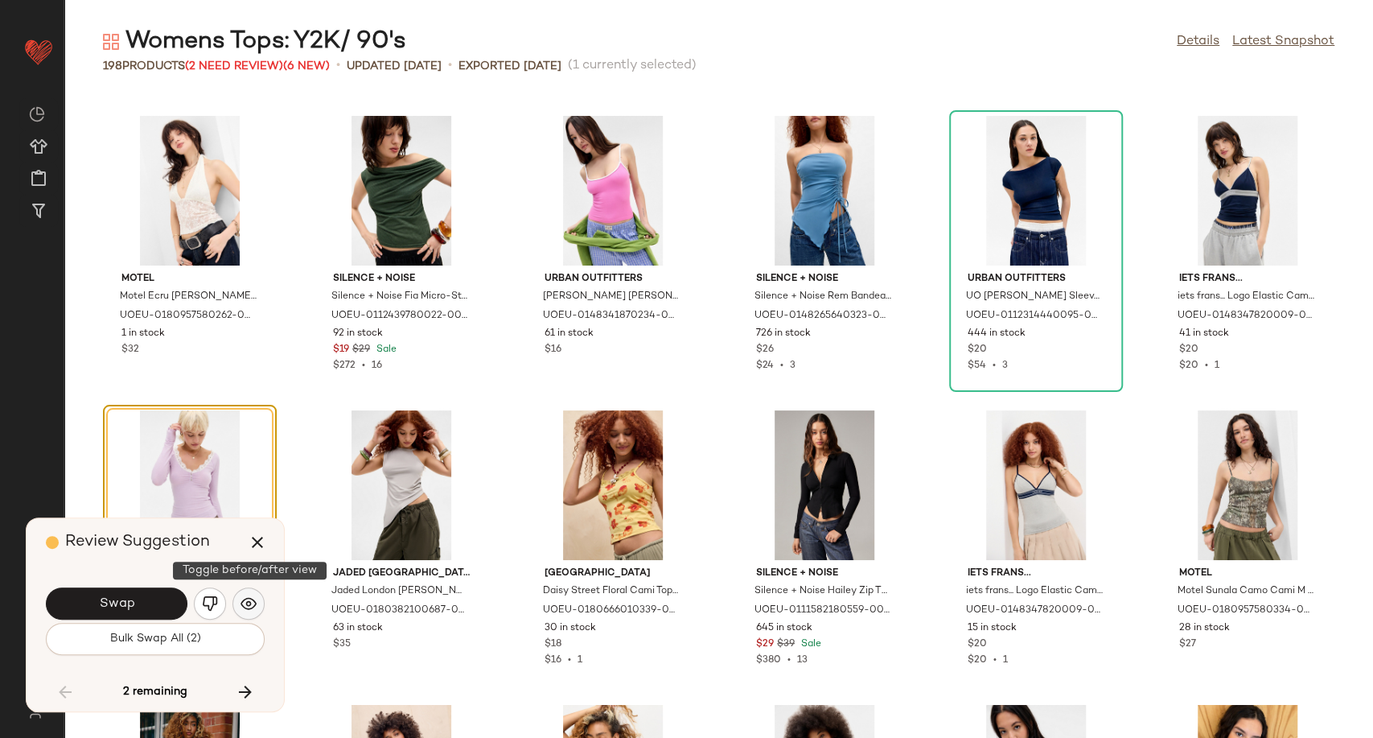
click at [253, 612] on button "button" at bounding box center [248, 603] width 32 height 32
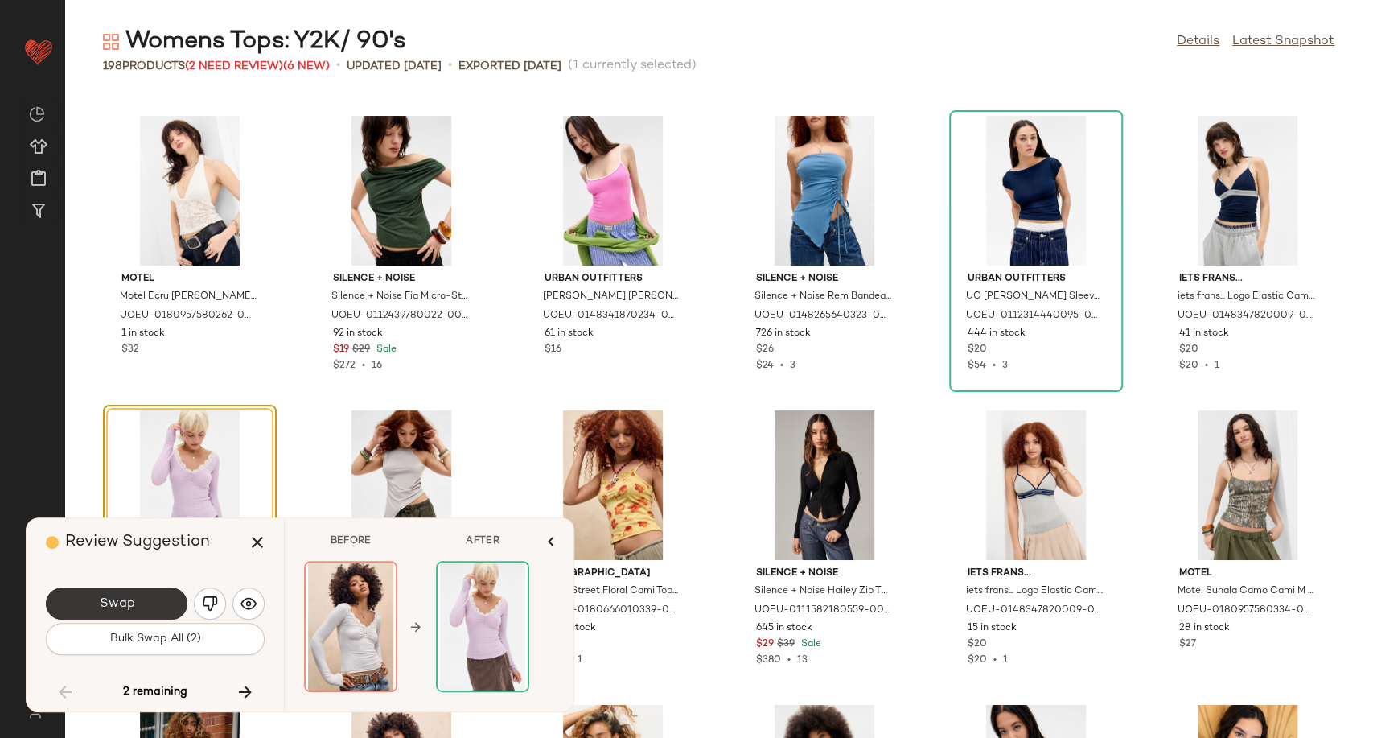
click at [147, 598] on button "Swap" at bounding box center [117, 603] width 142 height 32
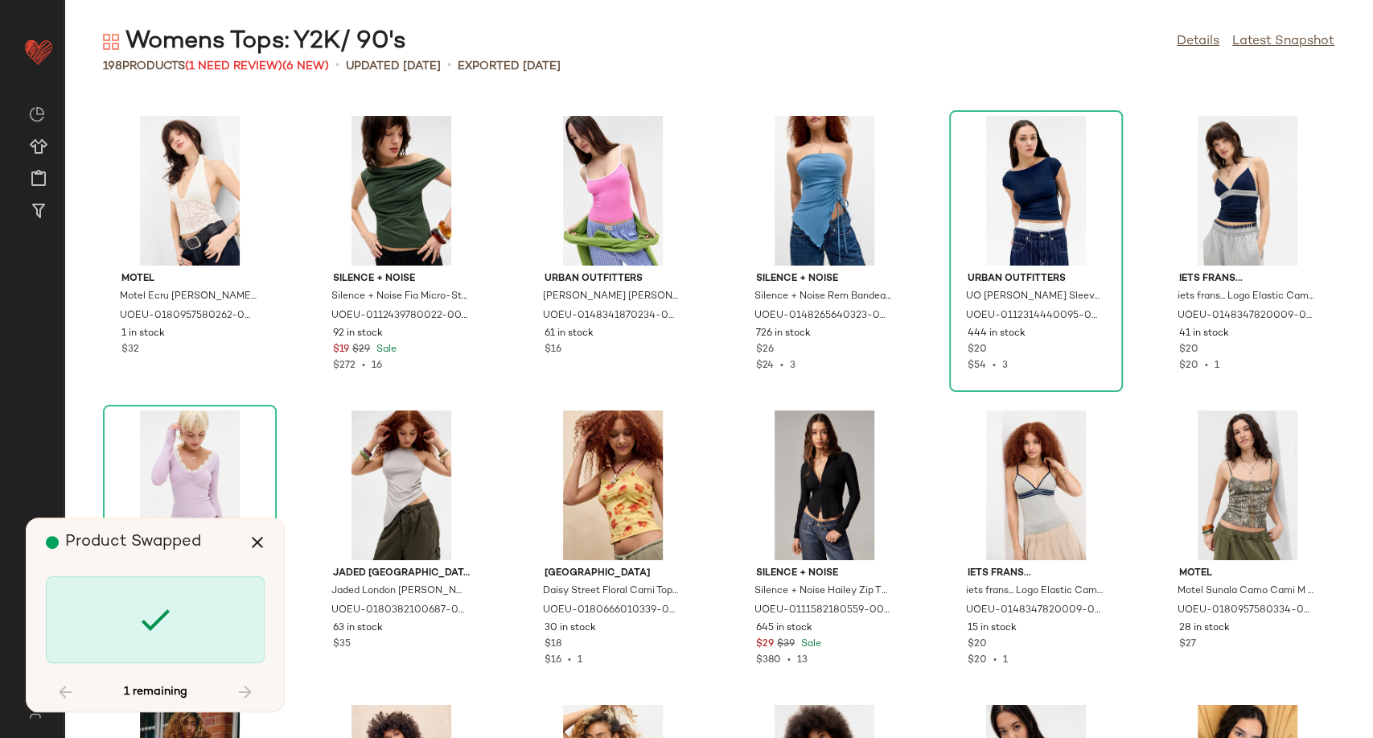
scroll to position [7654, 0]
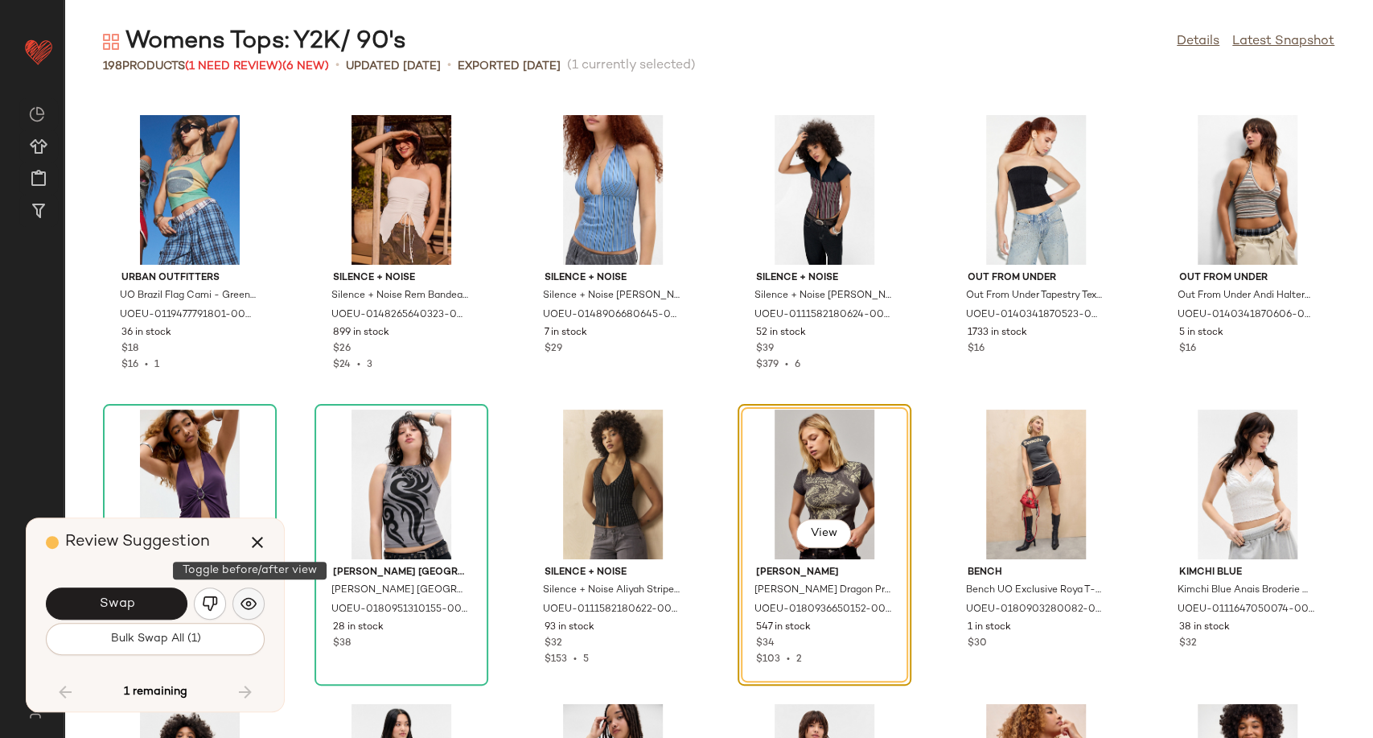
click at [251, 606] on img "button" at bounding box center [249, 603] width 16 height 16
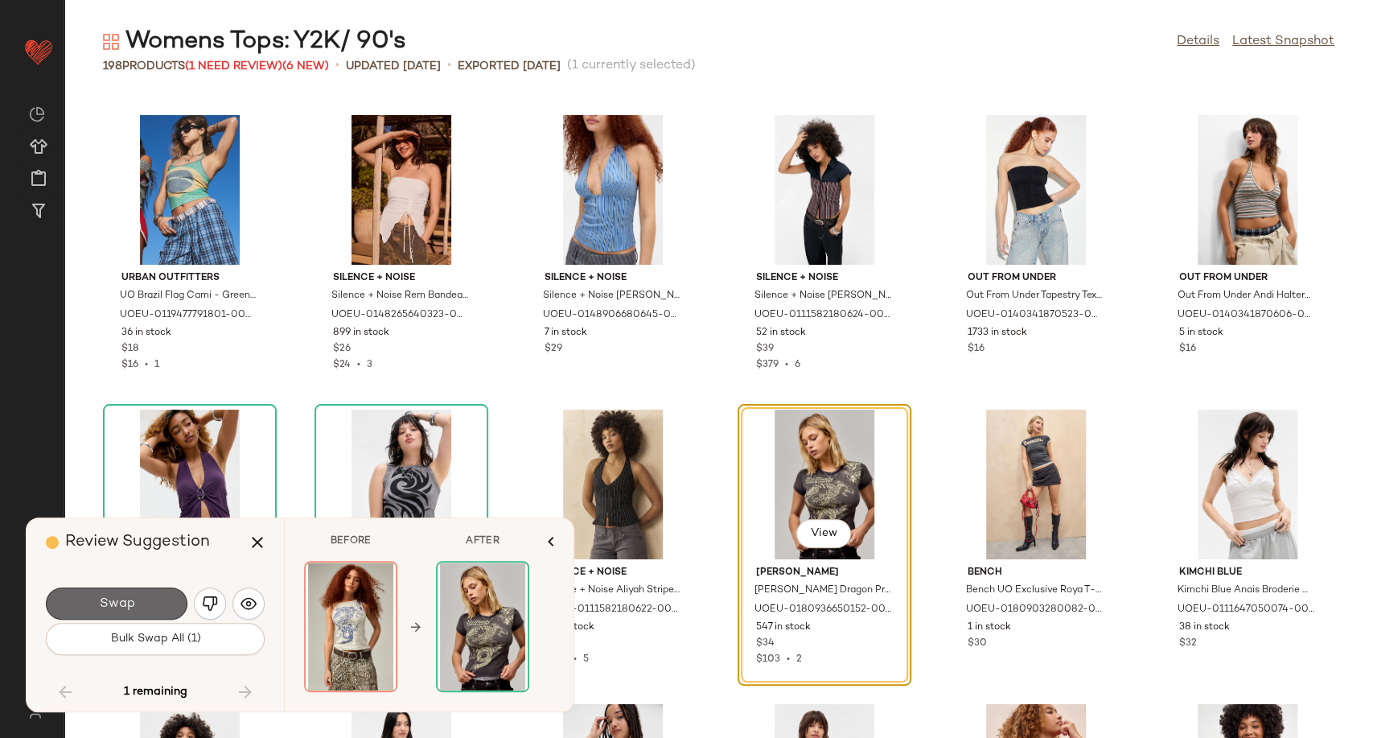
click at [135, 602] on button "Swap" at bounding box center [117, 603] width 142 height 32
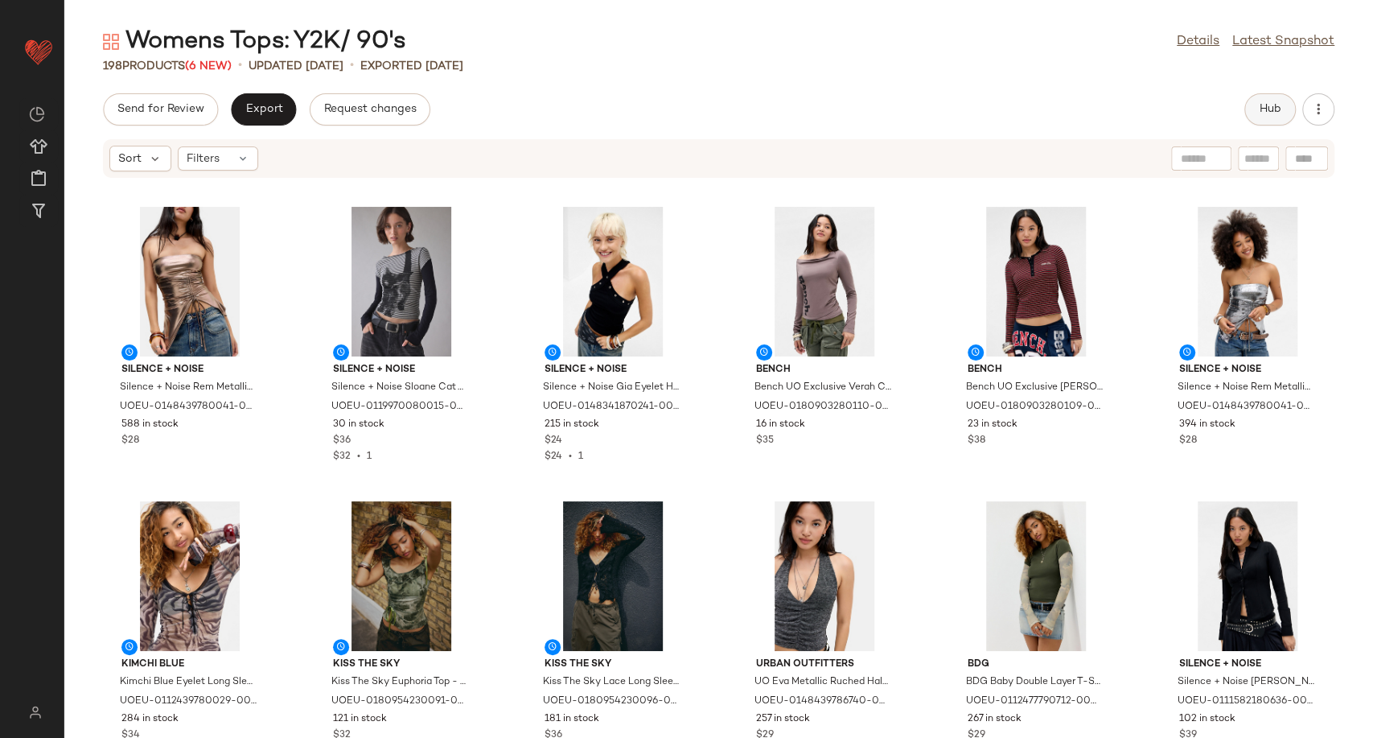
click at [1255, 111] on button "Hub" at bounding box center [1269, 109] width 51 height 32
